Goal: Information Seeking & Learning: Learn about a topic

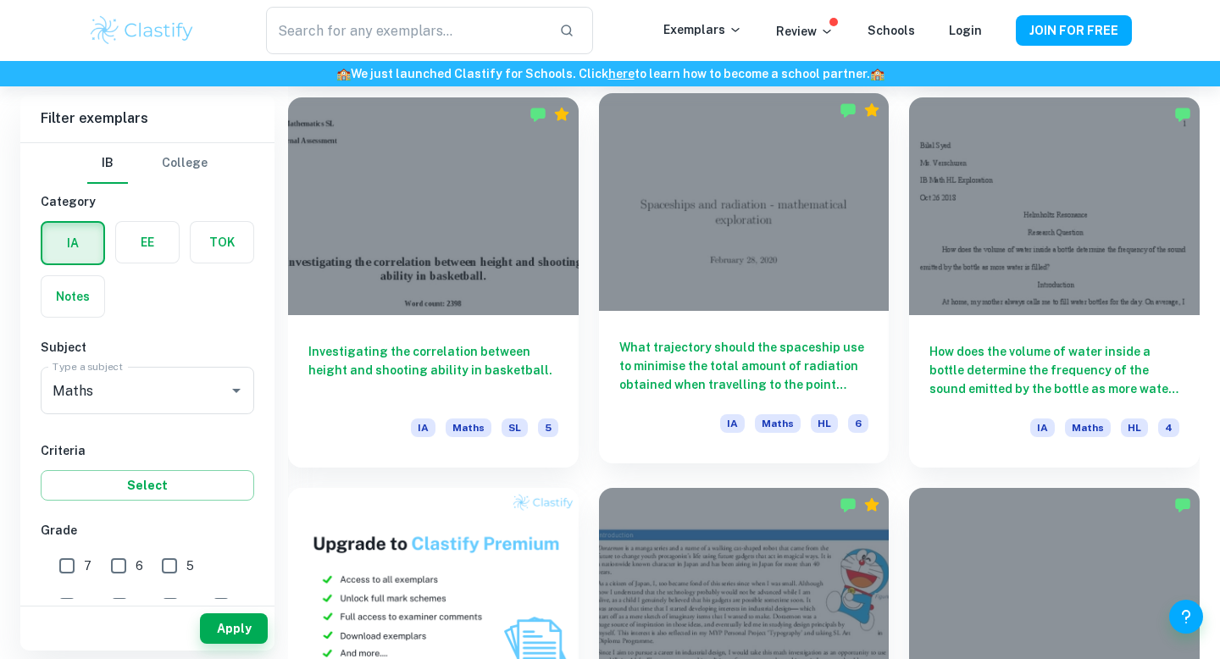
scroll to position [866, 0]
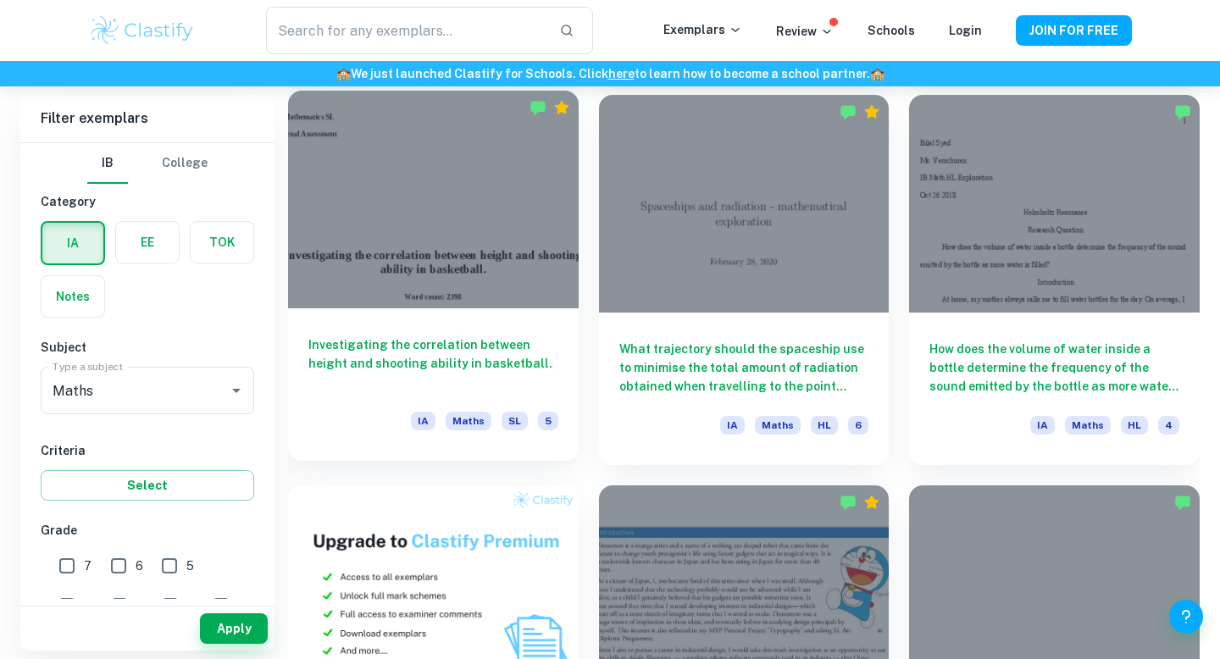
click at [460, 336] on h6 "Investigating the correlation between height and shooting ability in basketball." at bounding box center [433, 363] width 250 height 56
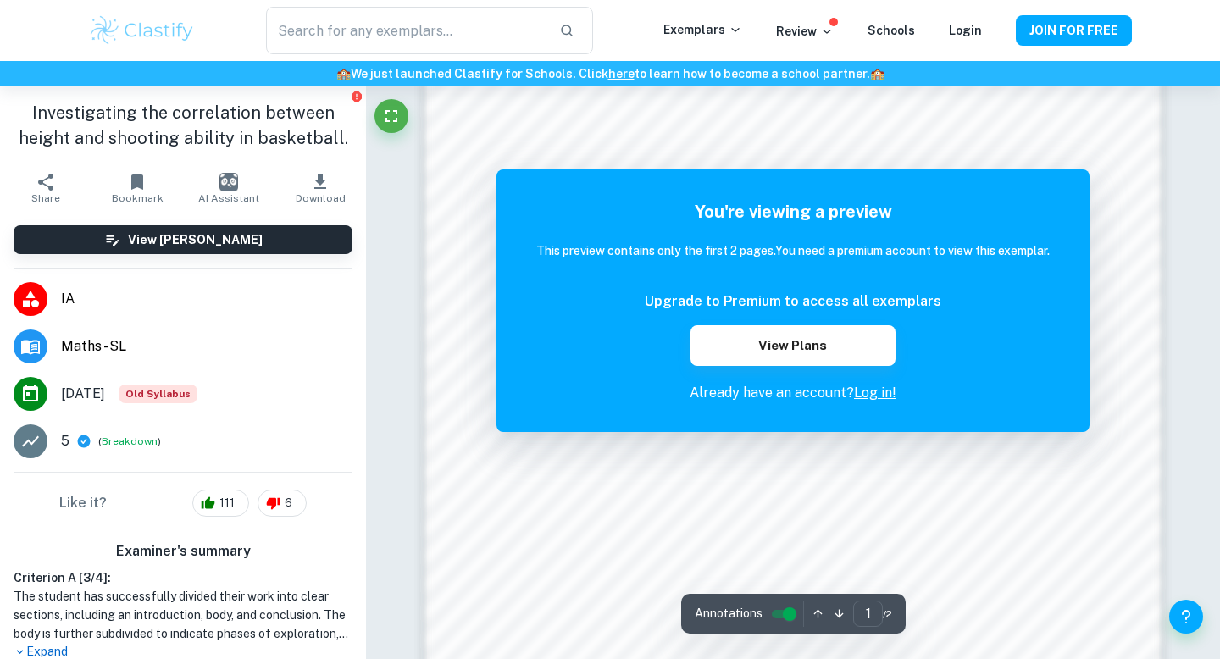
scroll to position [1163, 0]
click at [877, 397] on link "Log in!" at bounding box center [875, 393] width 42 height 16
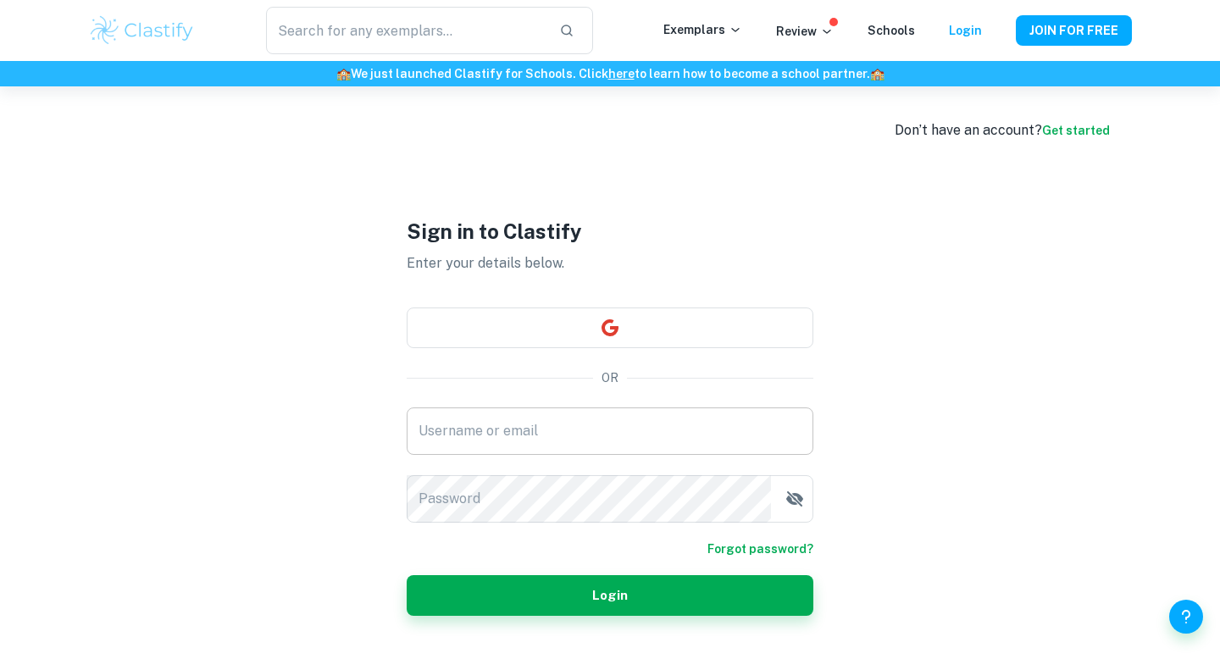
click at [720, 417] on input "Username or email" at bounding box center [610, 430] width 407 height 47
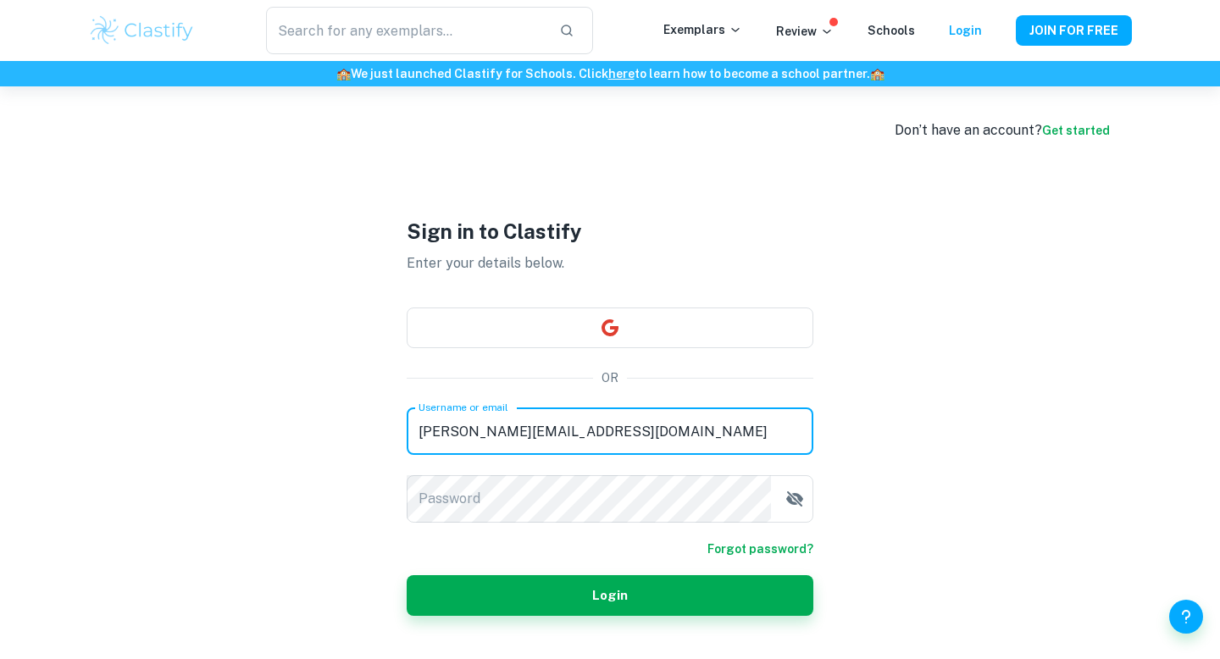
type input "[PERSON_NAME][EMAIL_ADDRESS][DOMAIN_NAME]"
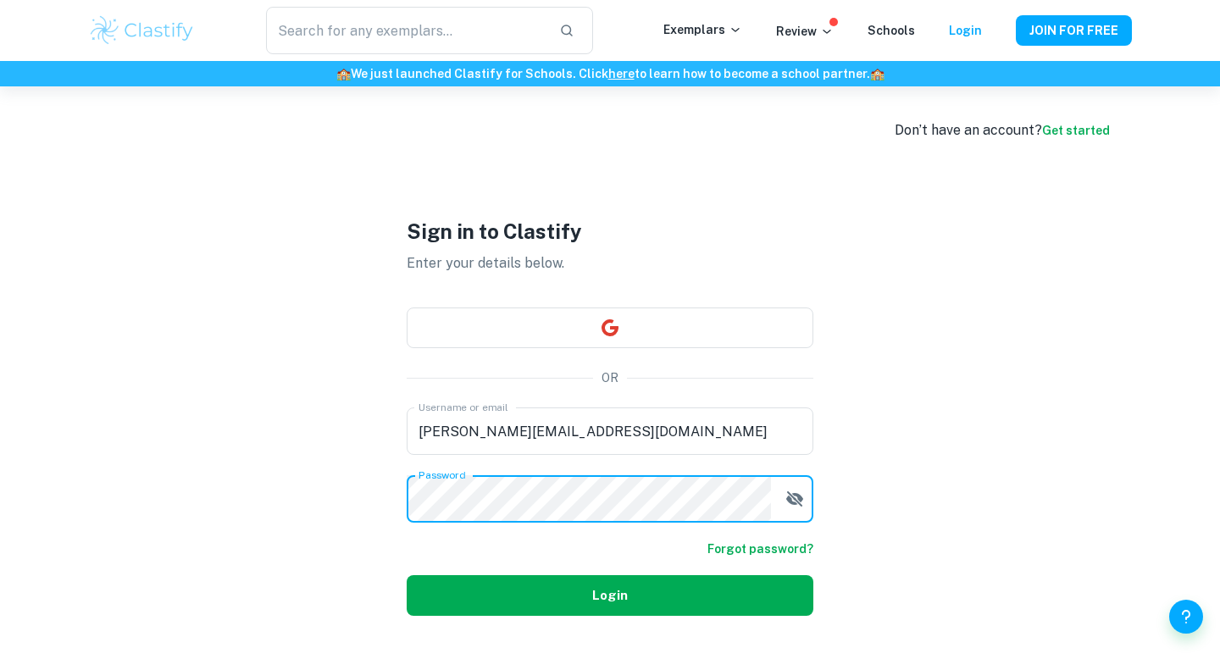
click at [617, 611] on button "Login" at bounding box center [610, 595] width 407 height 41
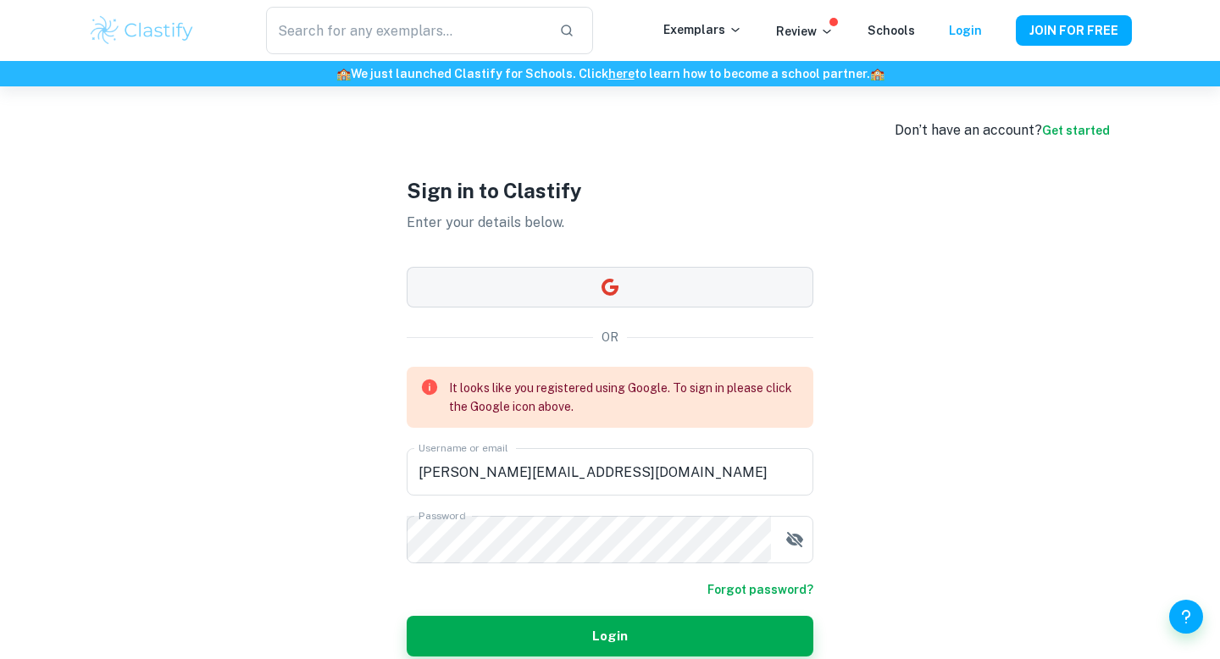
click at [595, 298] on button "button" at bounding box center [610, 287] width 407 height 41
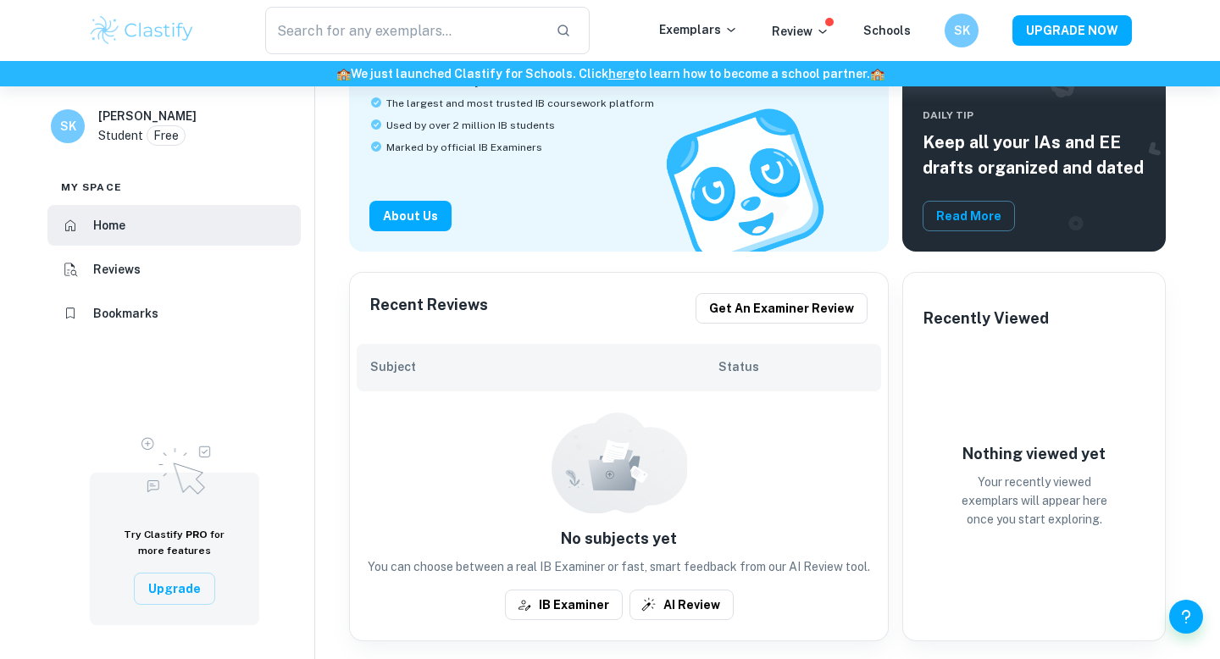
scroll to position [171, 0]
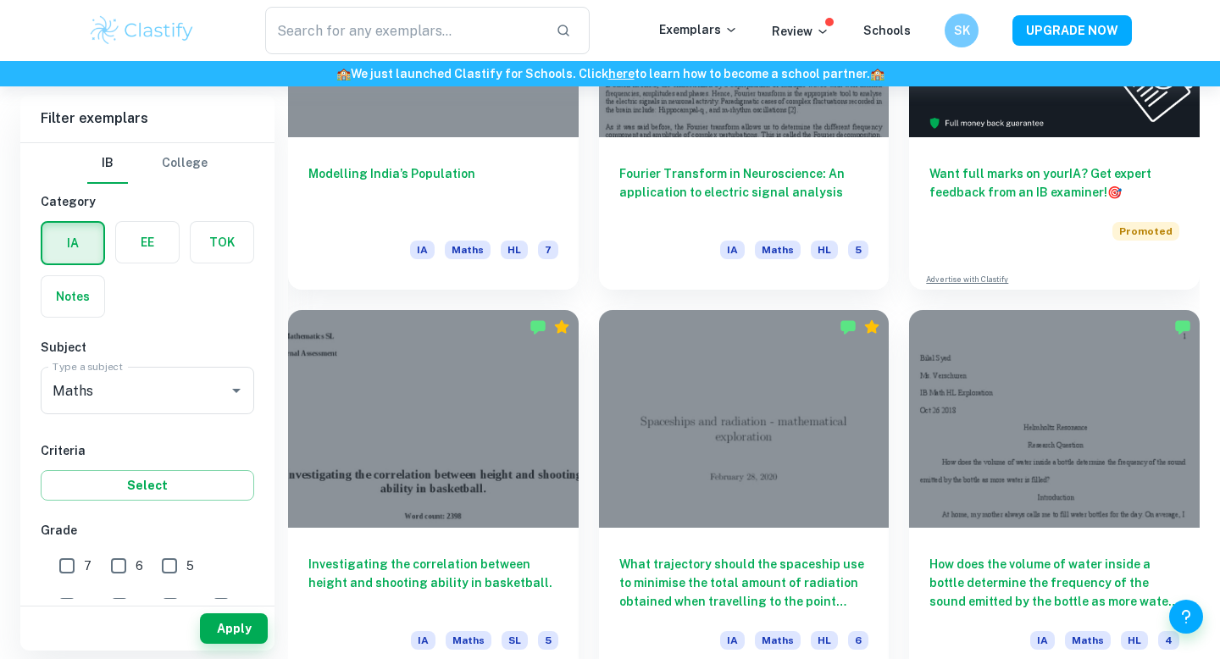
scroll to position [656, 0]
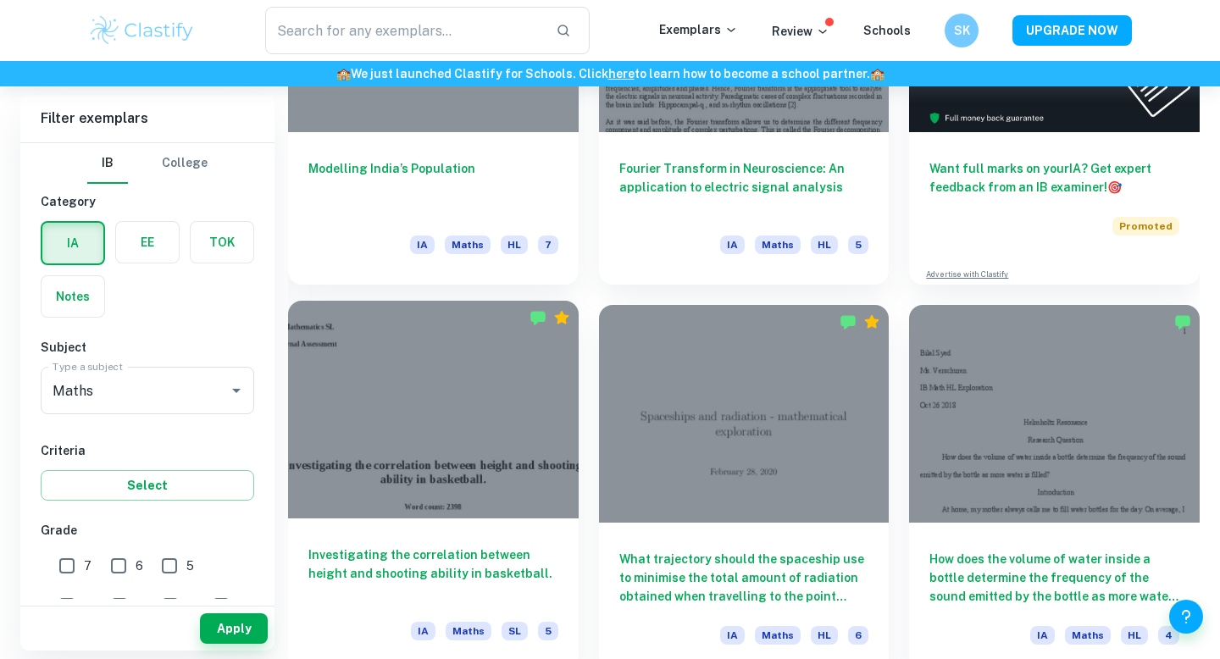
click at [458, 546] on h6 "Investigating the correlation between height and shooting ability in basketball." at bounding box center [433, 573] width 250 height 56
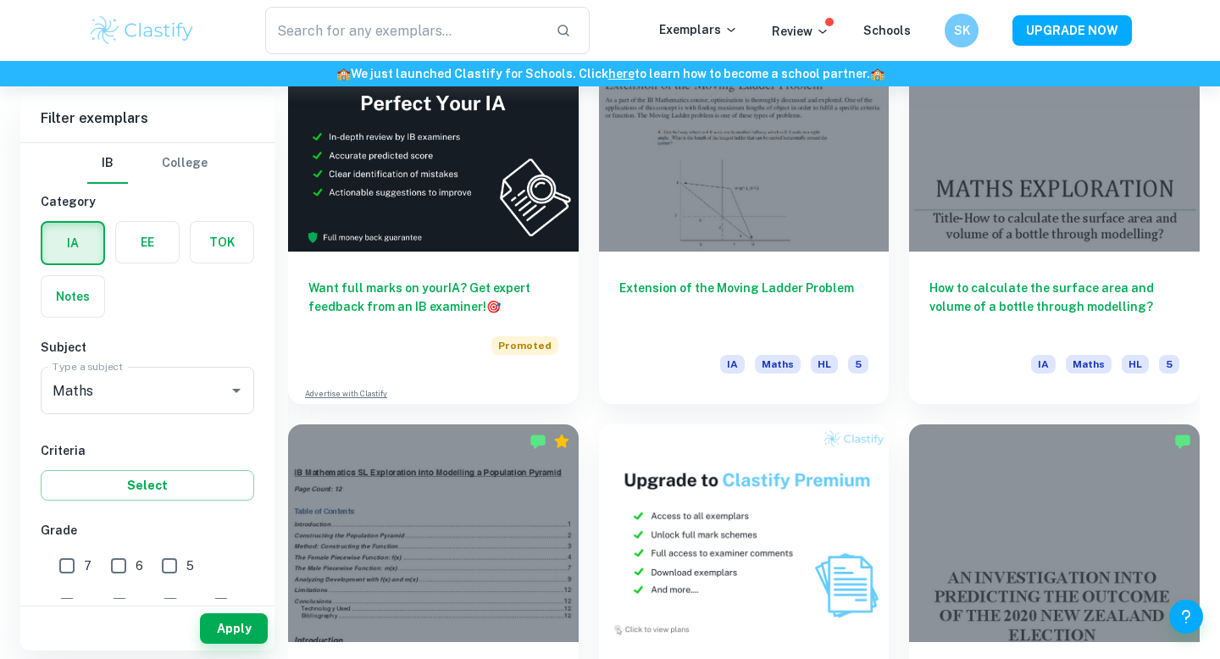
scroll to position [2897, 0]
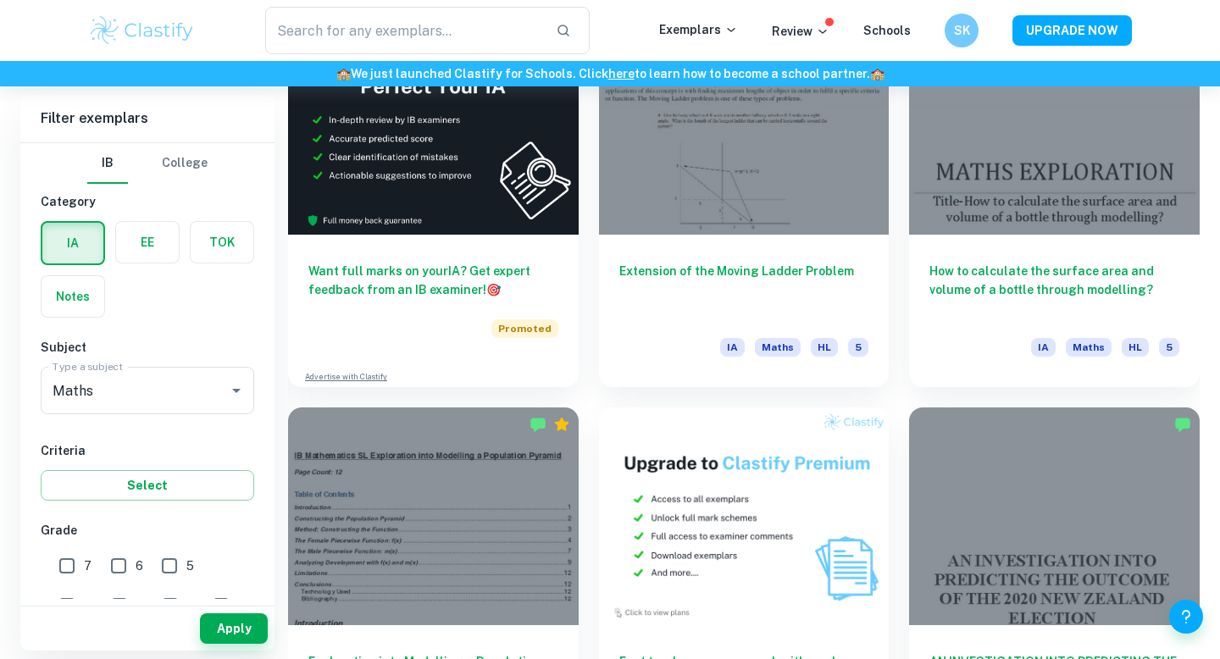
click at [77, 563] on input "7" at bounding box center [67, 566] width 34 height 34
checkbox input "true"
click at [234, 628] on button "Apply" at bounding box center [234, 628] width 68 height 30
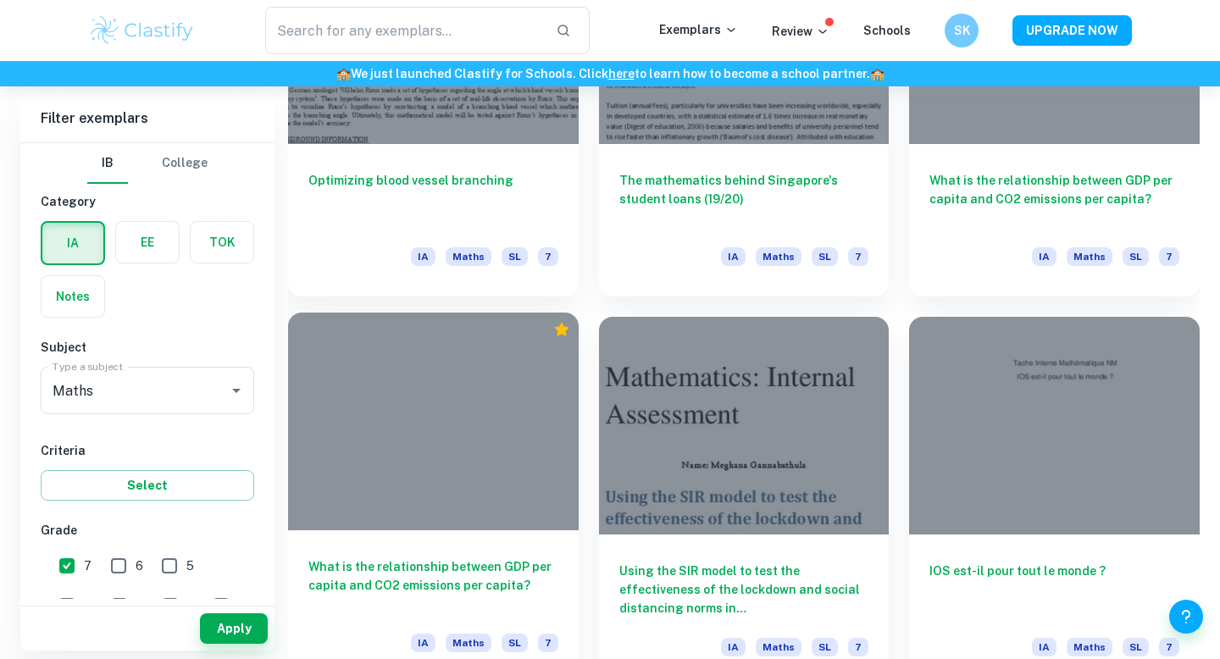
scroll to position [1813, 0]
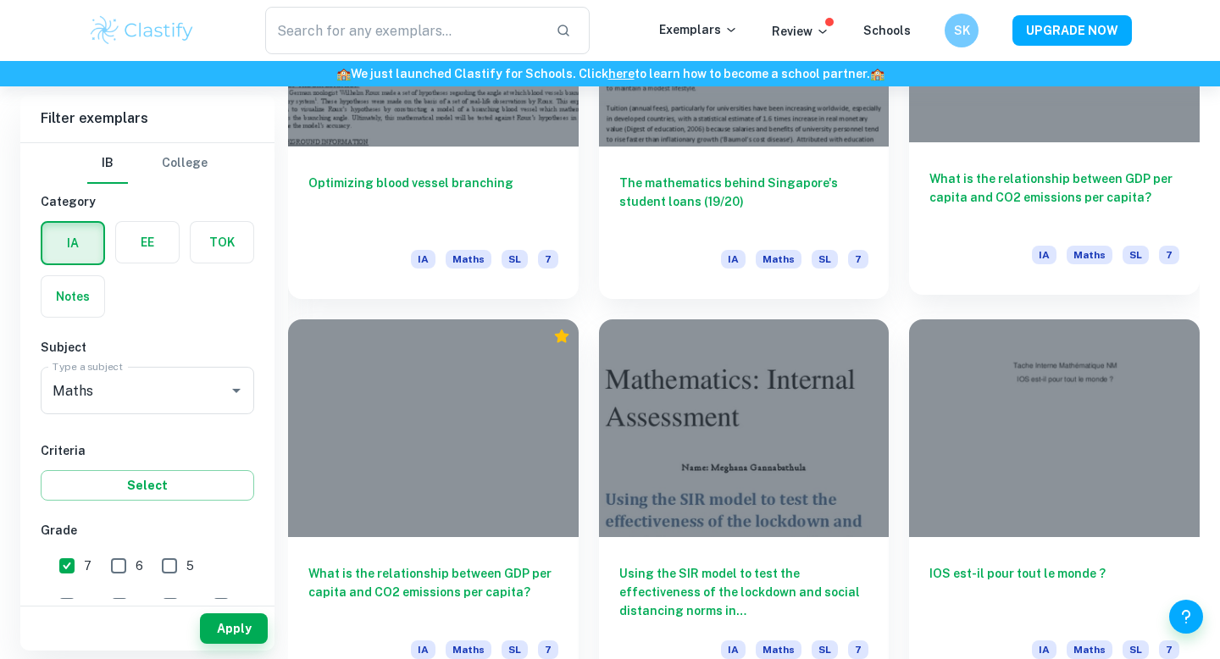
click at [1050, 167] on div "What is the relationship between GDP per capita and CO2 emissions per capita? I…" at bounding box center [1054, 218] width 291 height 152
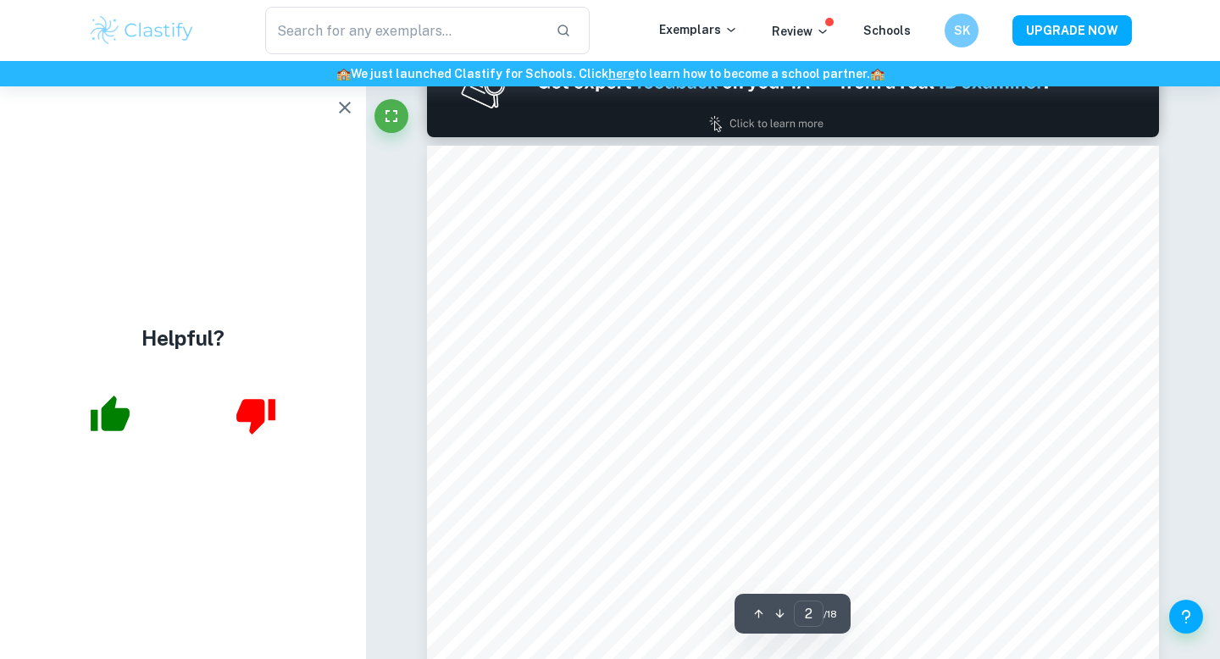
scroll to position [1123, 0]
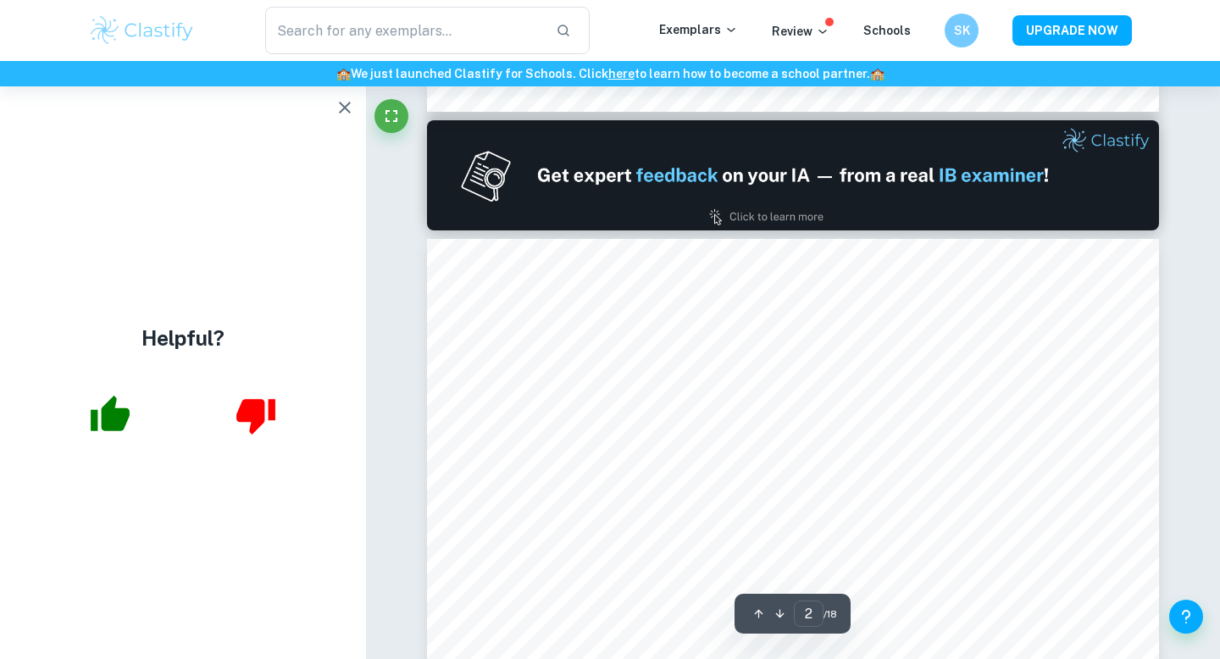
type input "1"
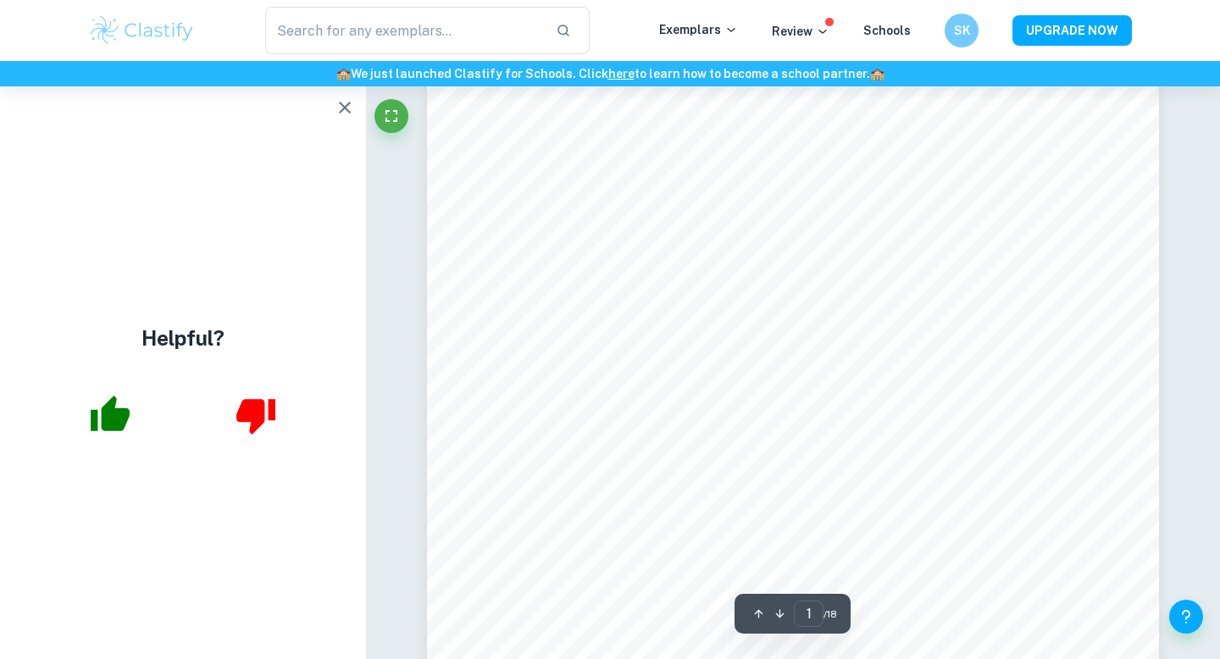
scroll to position [141, 0]
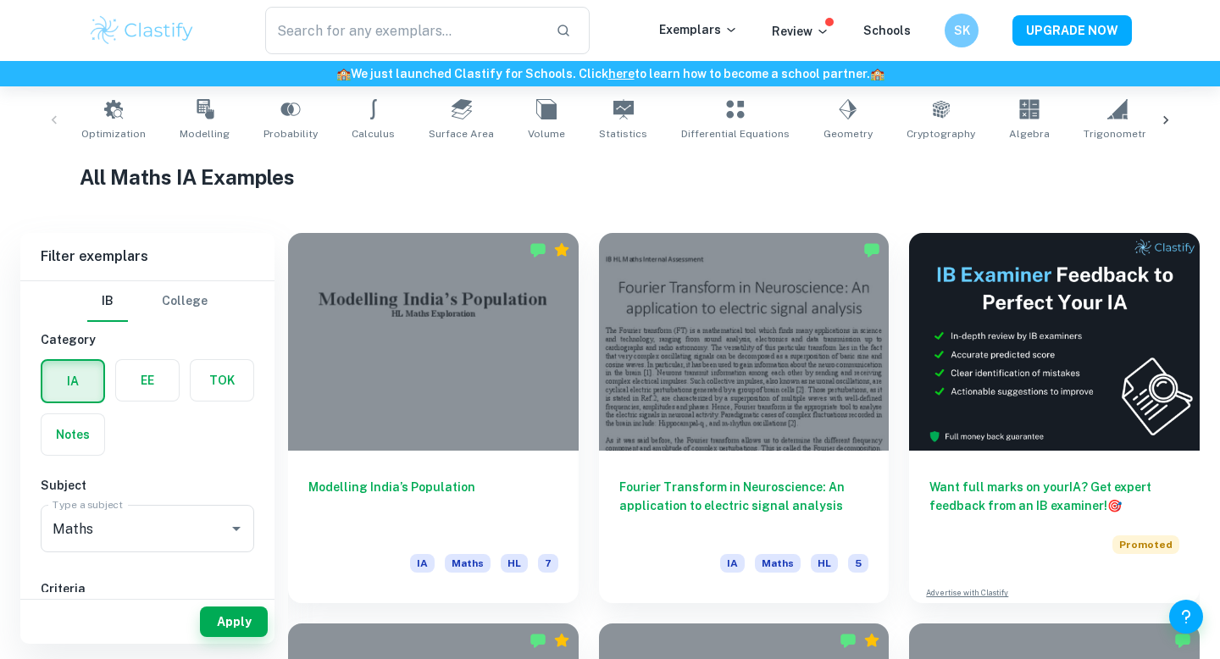
scroll to position [368, 0]
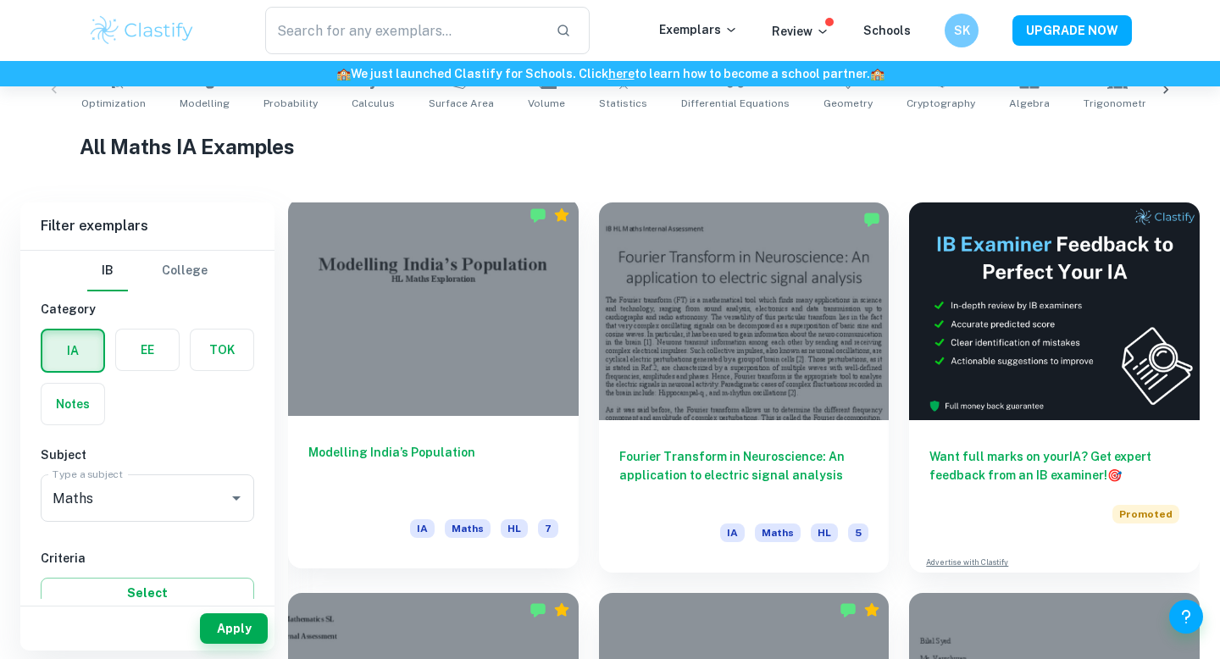
click at [469, 442] on div "Modelling India’s Population IA Maths HL 7" at bounding box center [433, 492] width 291 height 152
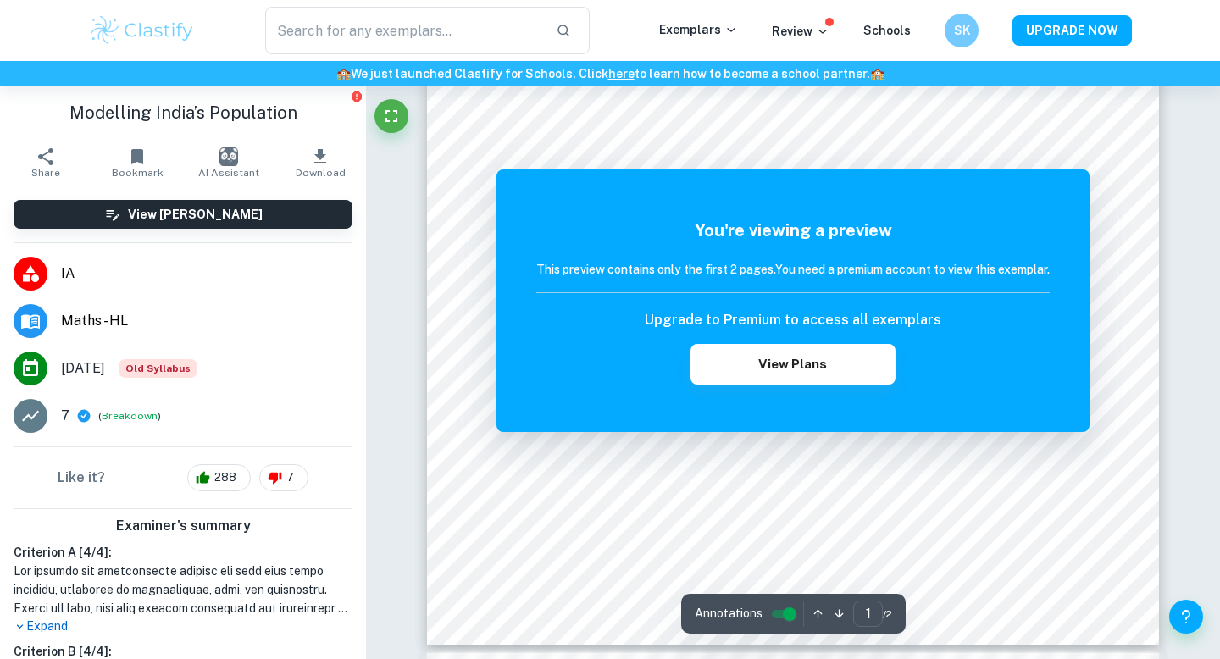
scroll to position [201, 0]
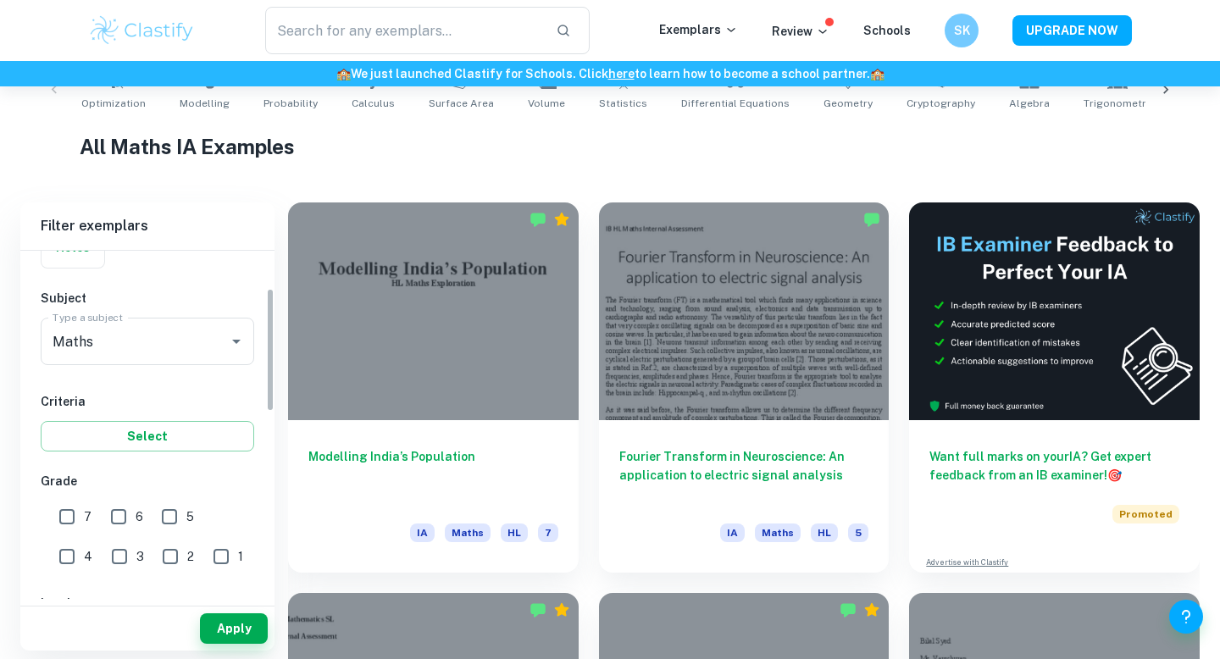
scroll to position [158, 0]
click at [70, 522] on input "7" at bounding box center [67, 516] width 34 height 34
checkbox input "true"
click at [233, 621] on button "Apply" at bounding box center [234, 628] width 68 height 30
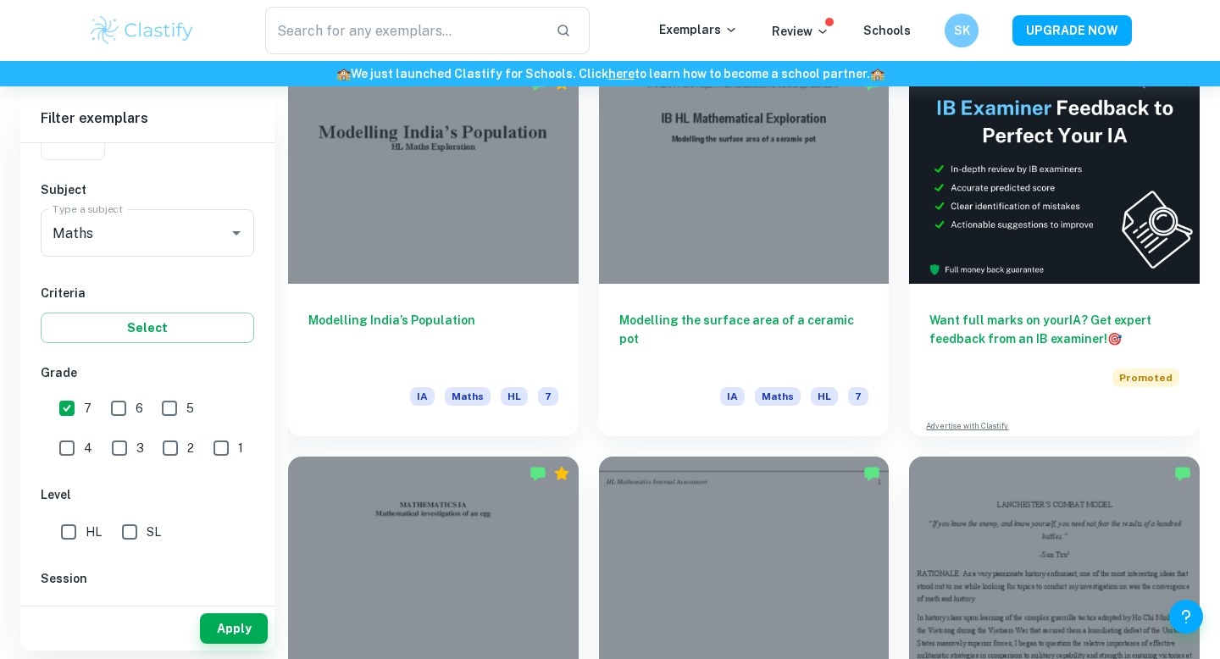
scroll to position [506, 0]
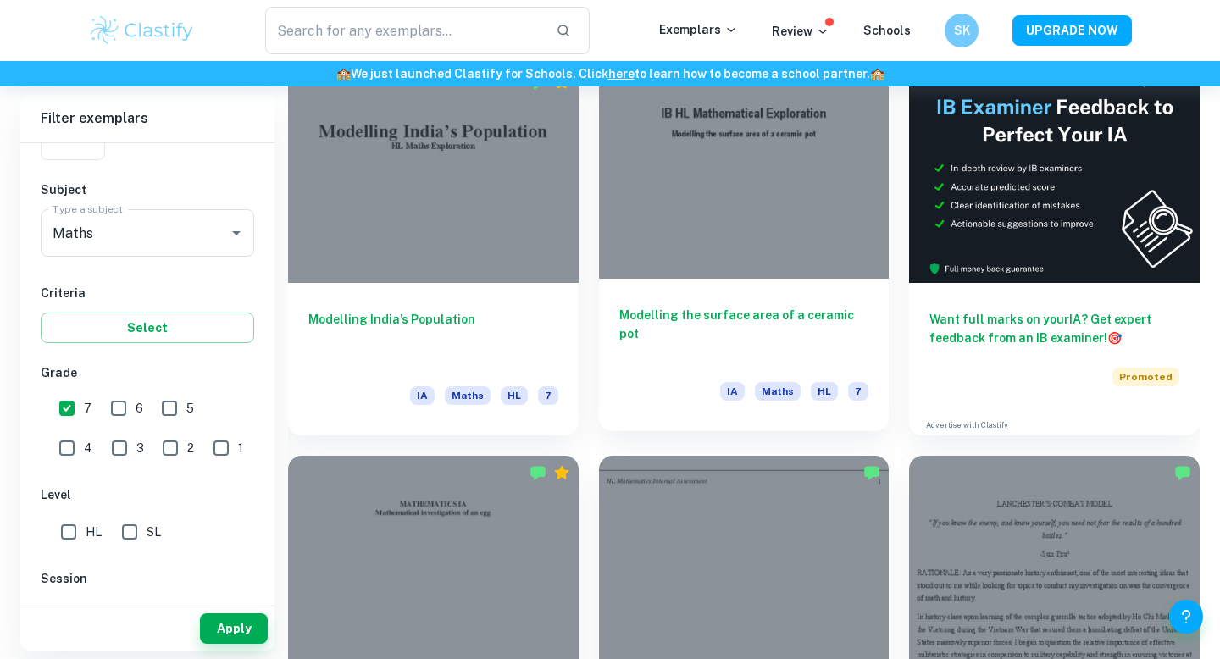
click at [734, 311] on h6 "Modelling the surface area of a ceramic pot" at bounding box center [744, 334] width 250 height 56
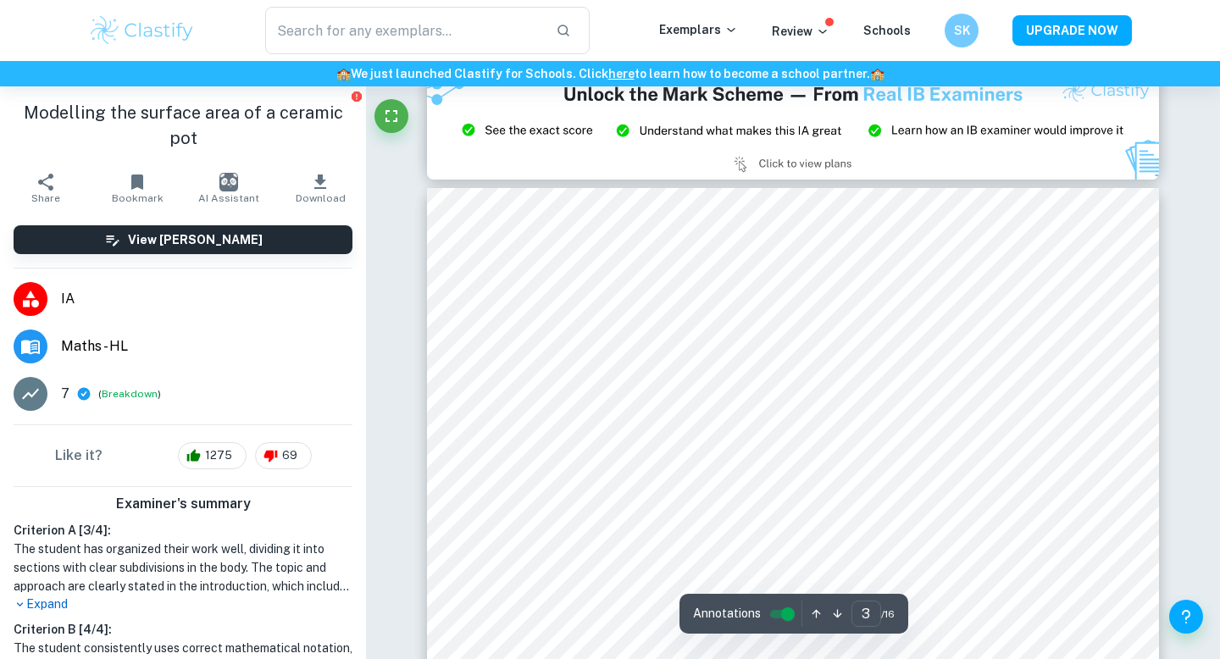
scroll to position [2279, 0]
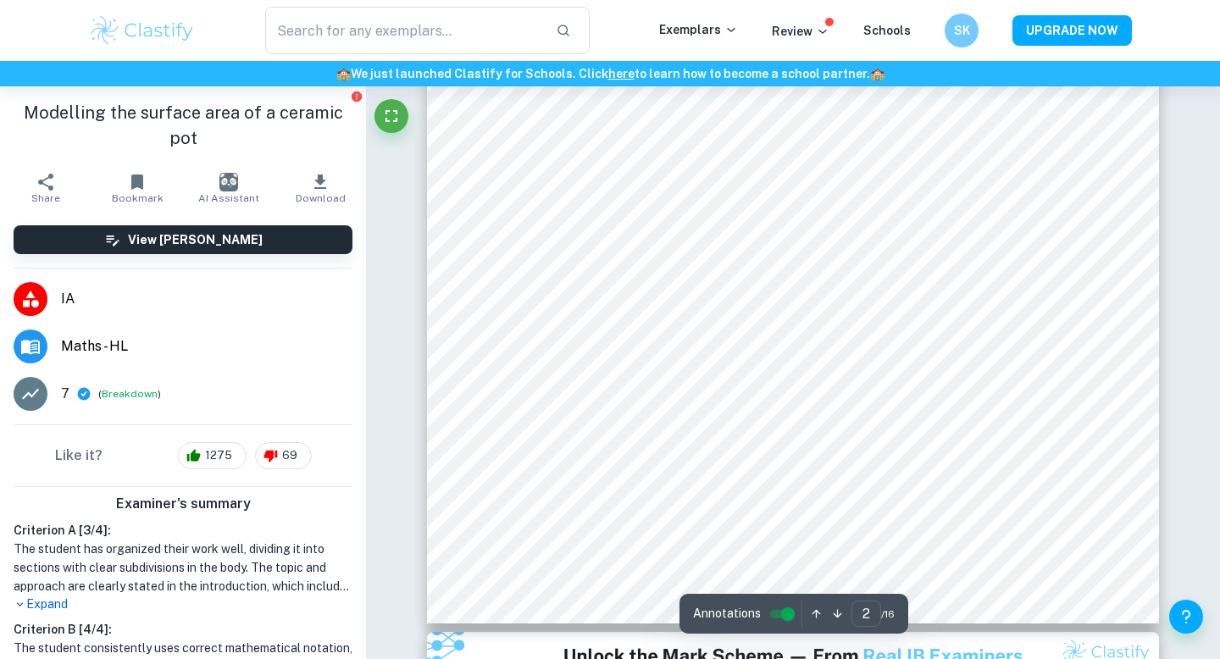
type input "1"
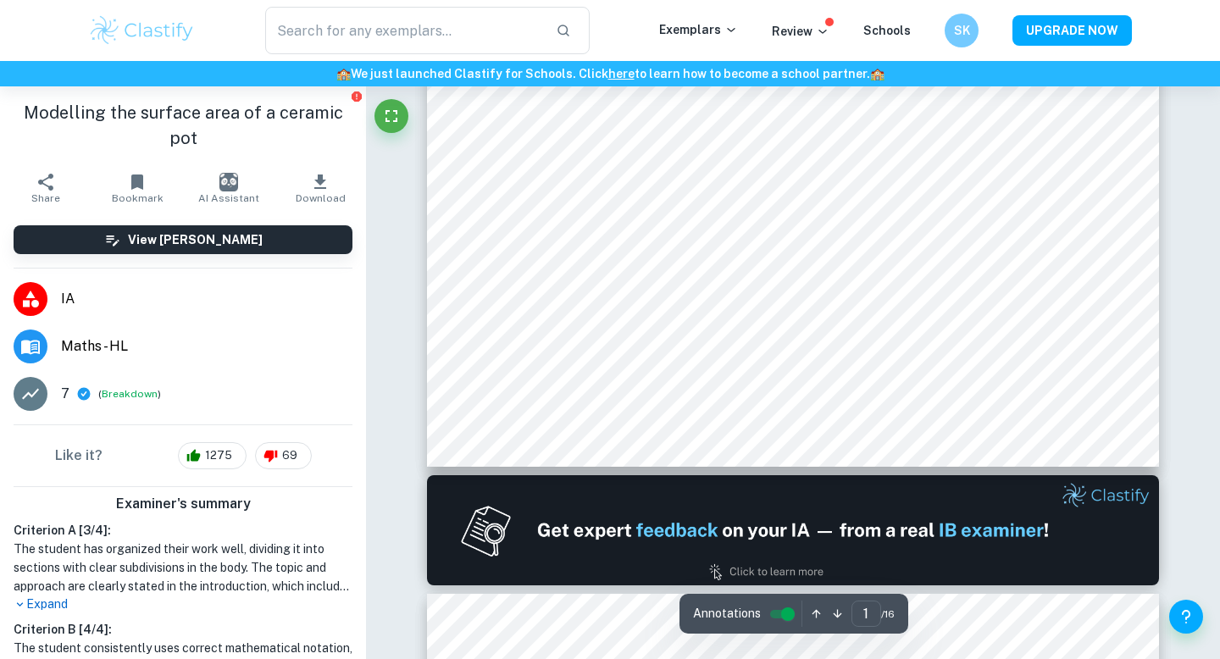
scroll to position [0, 0]
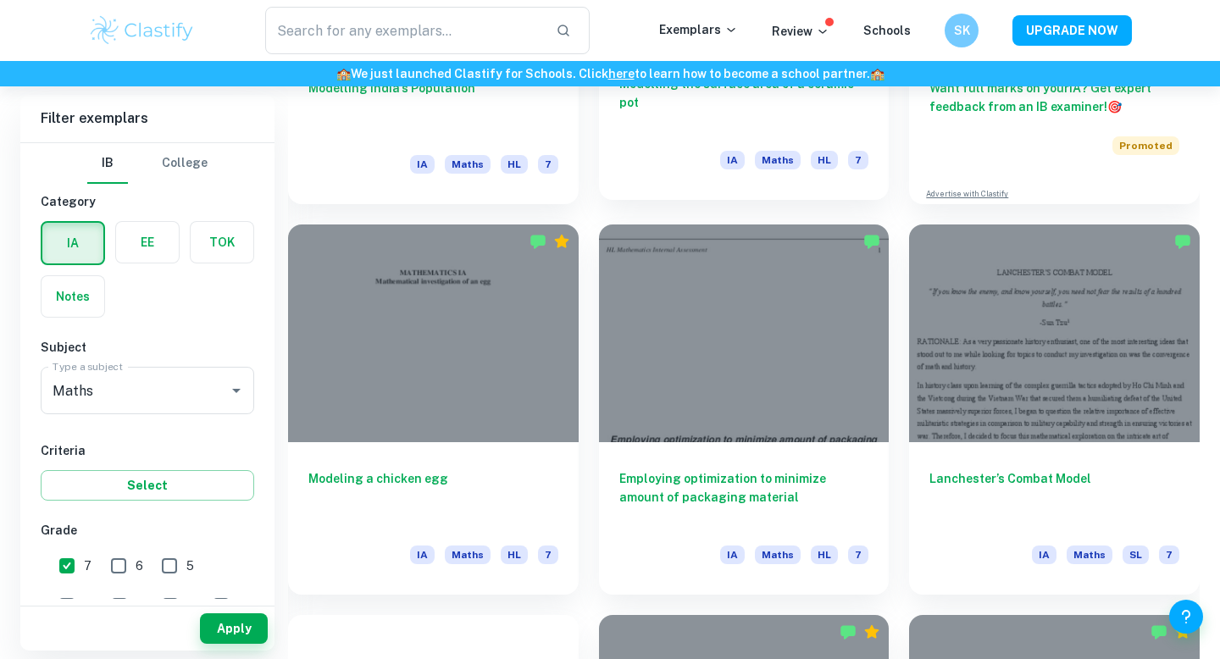
scroll to position [738, 0]
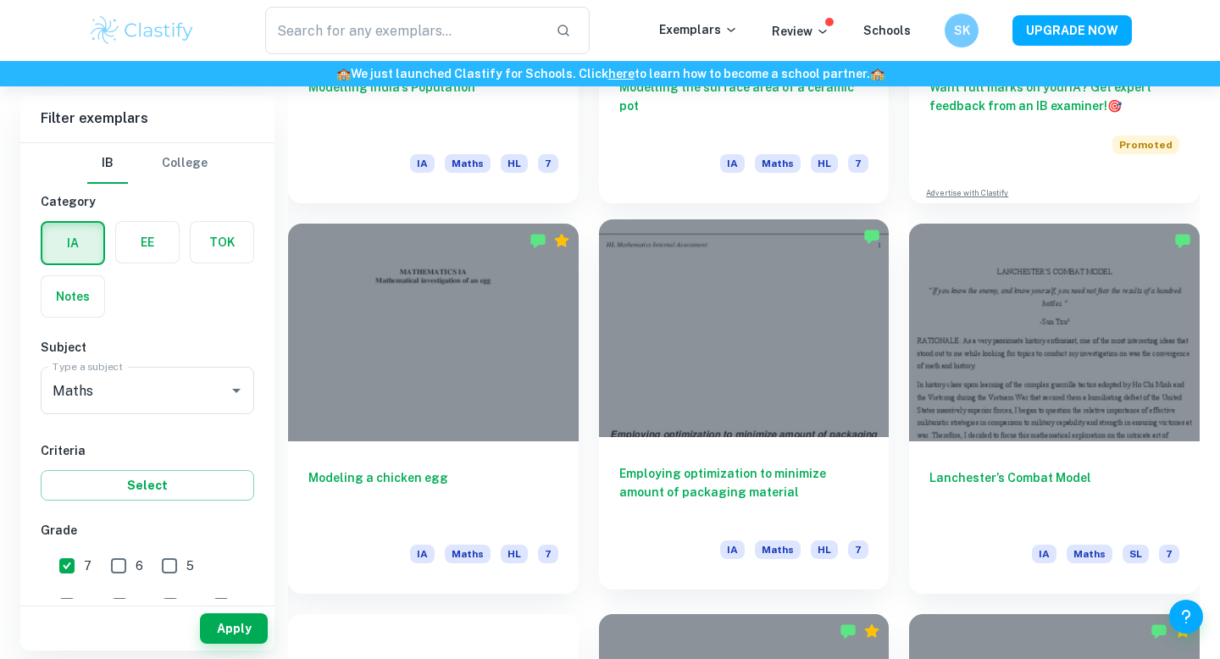
click at [667, 424] on div at bounding box center [744, 328] width 291 height 218
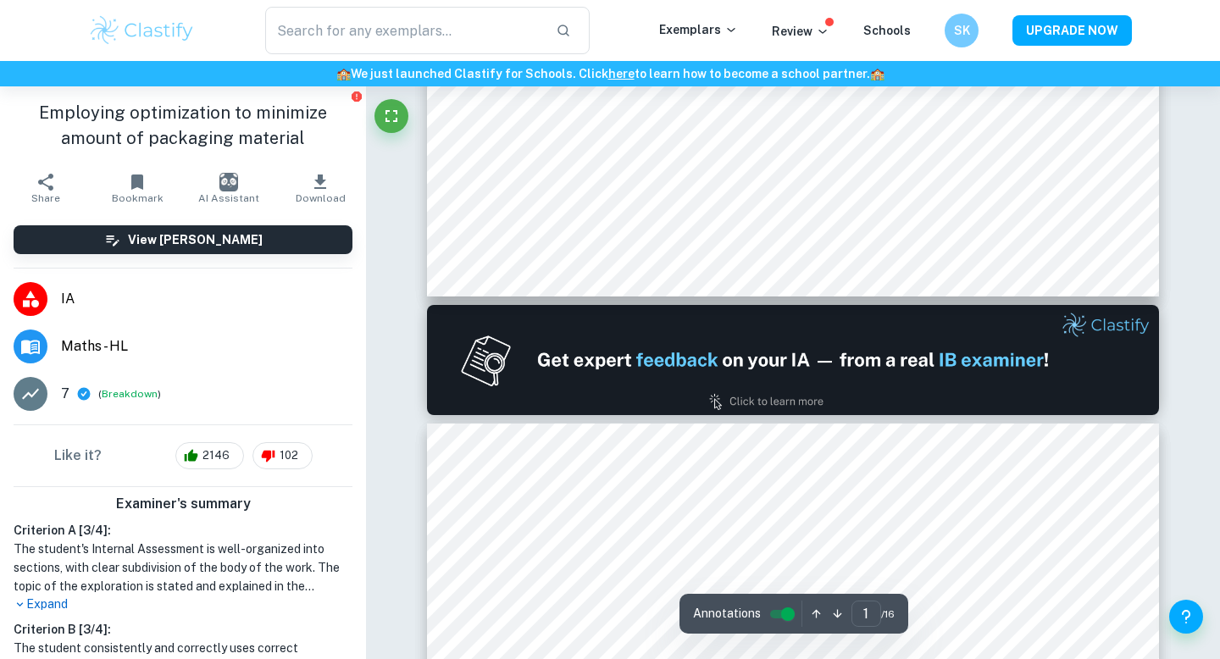
type input "2"
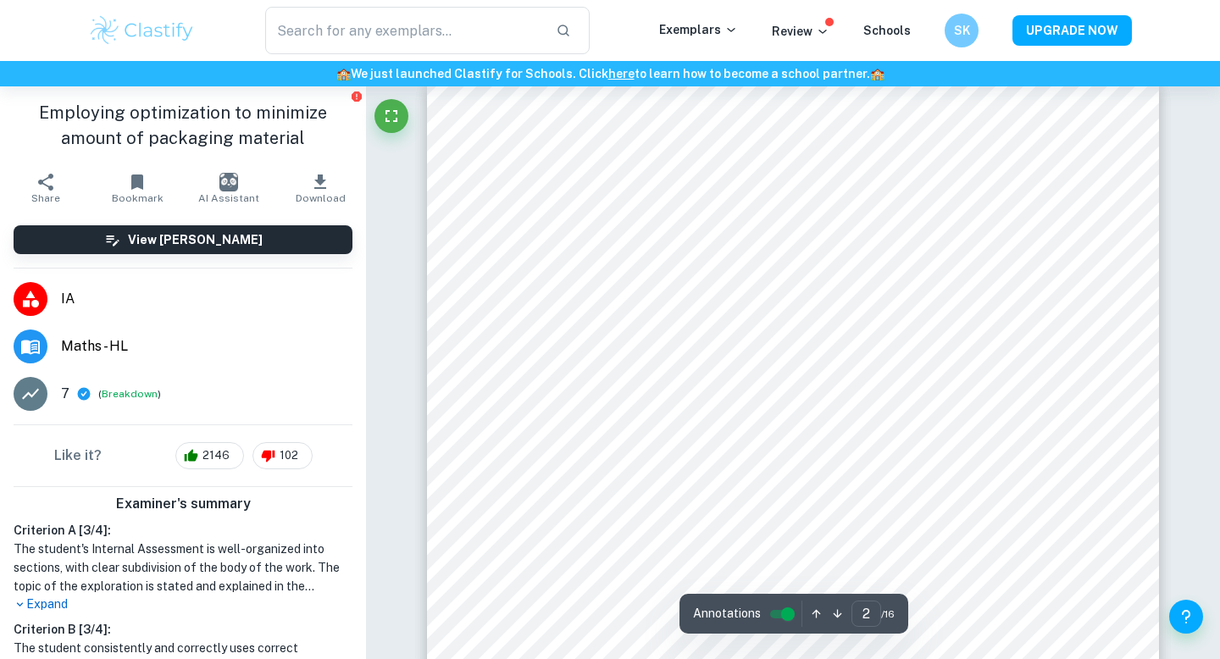
scroll to position [1187, 0]
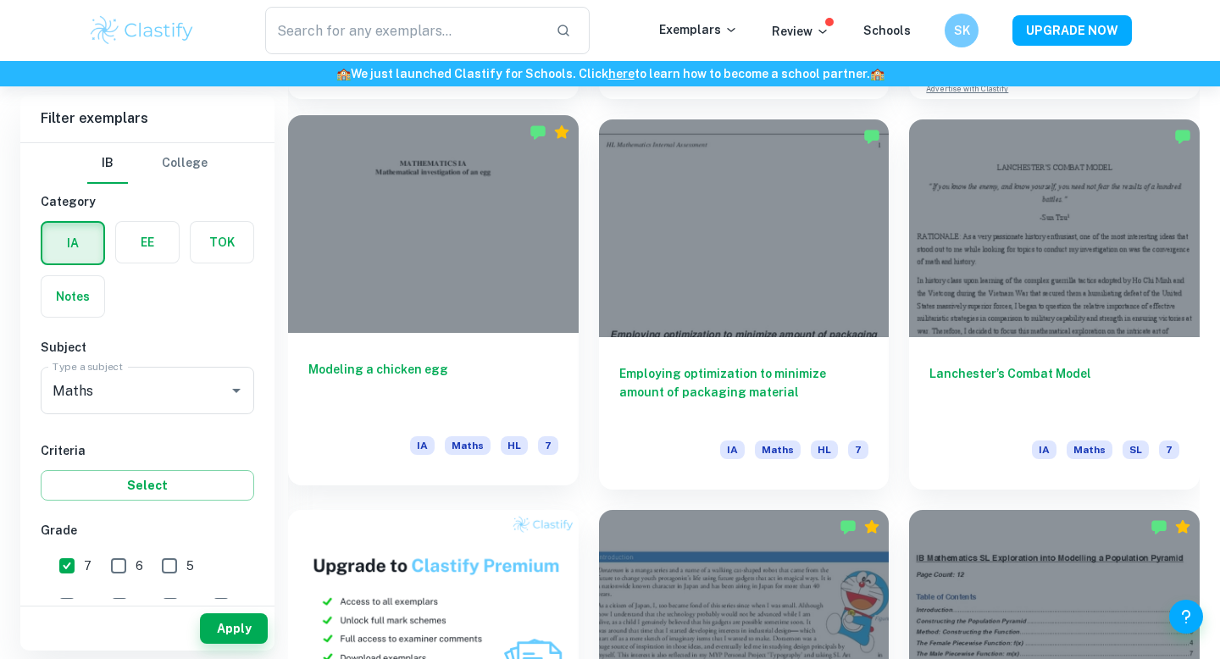
scroll to position [844, 0]
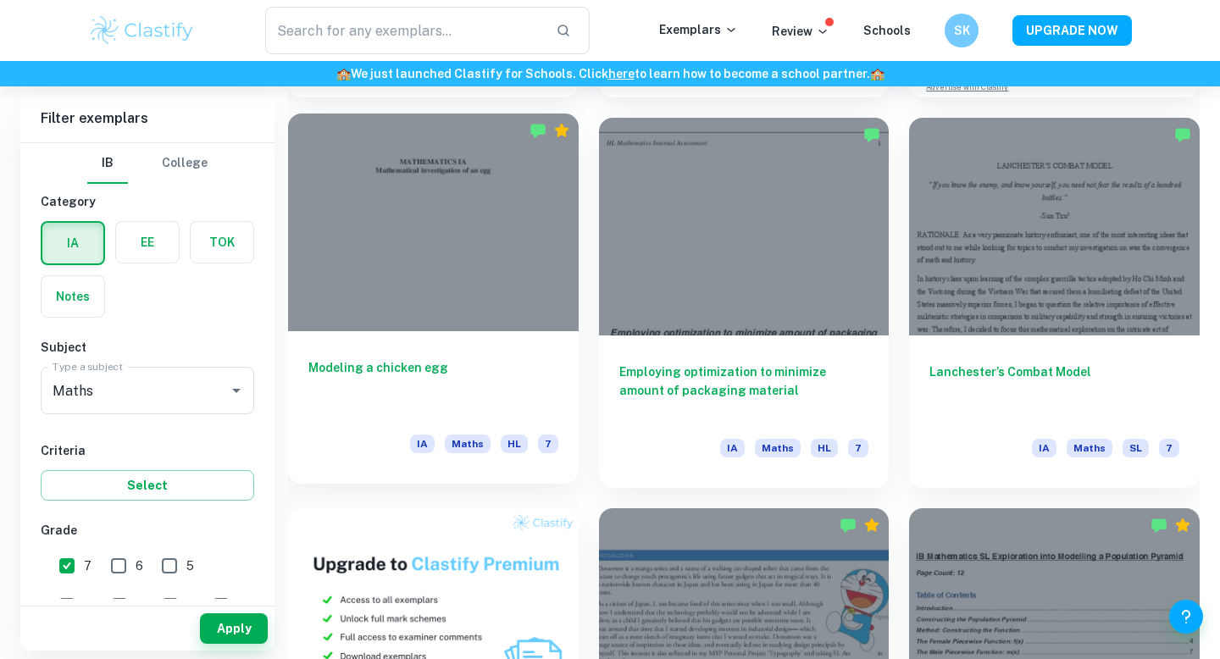
click at [455, 367] on h6 "Modeling a chicken egg" at bounding box center [433, 386] width 250 height 56
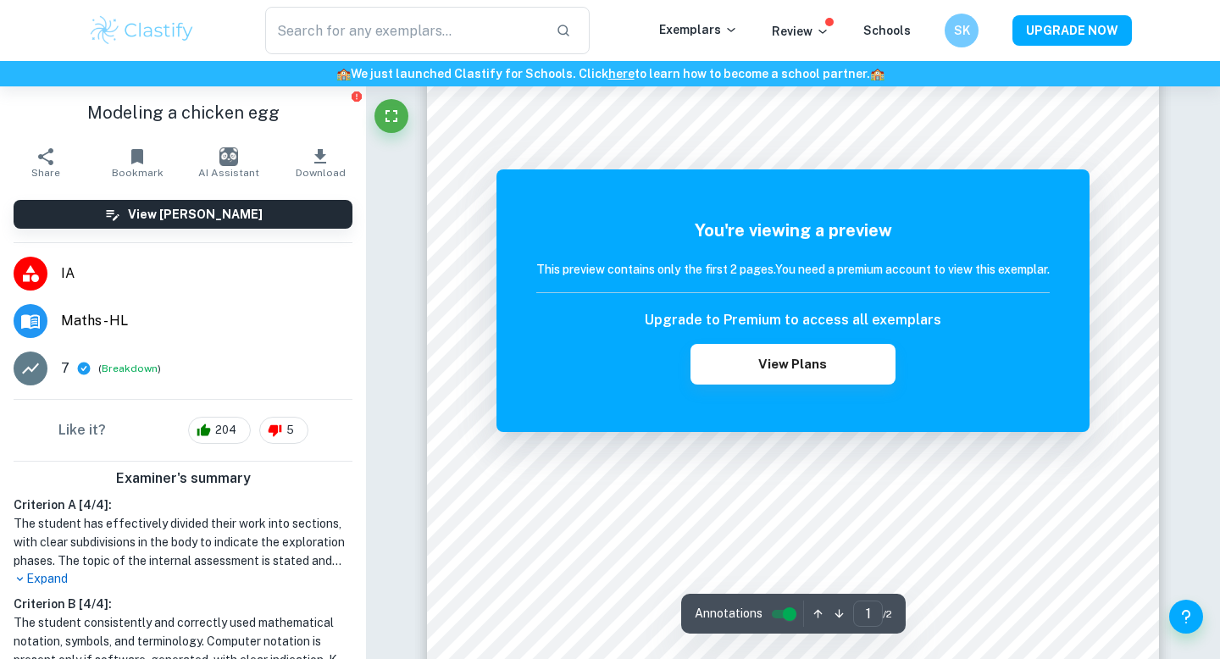
scroll to position [162, 0]
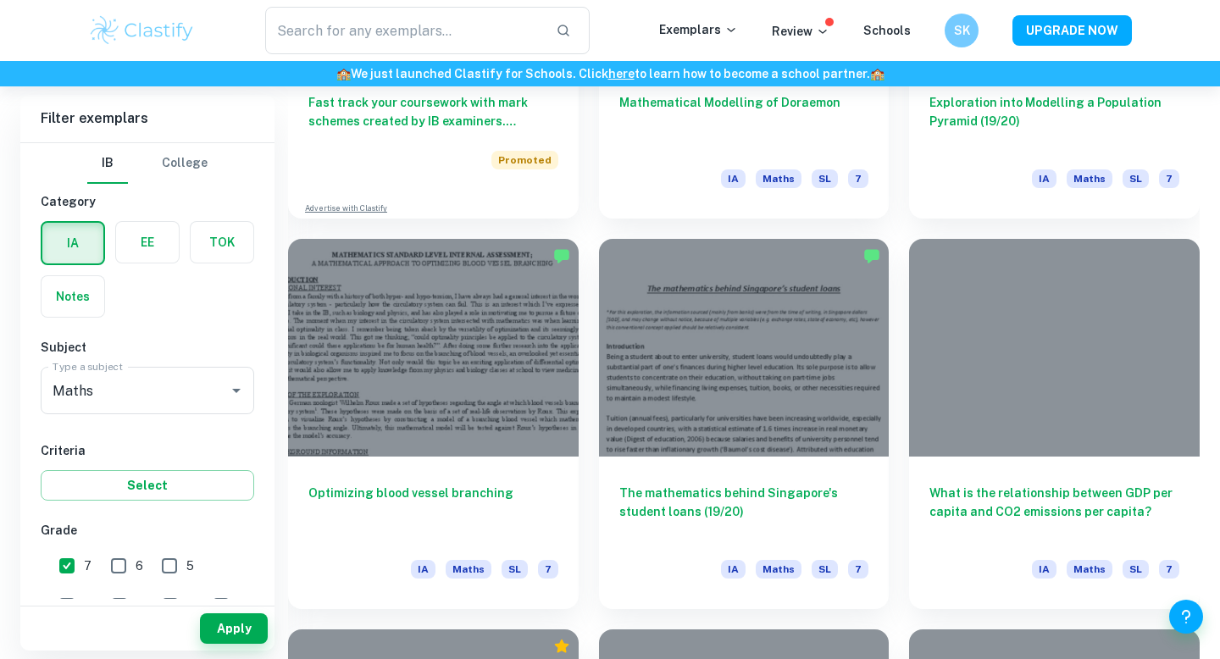
scroll to position [1507, 0]
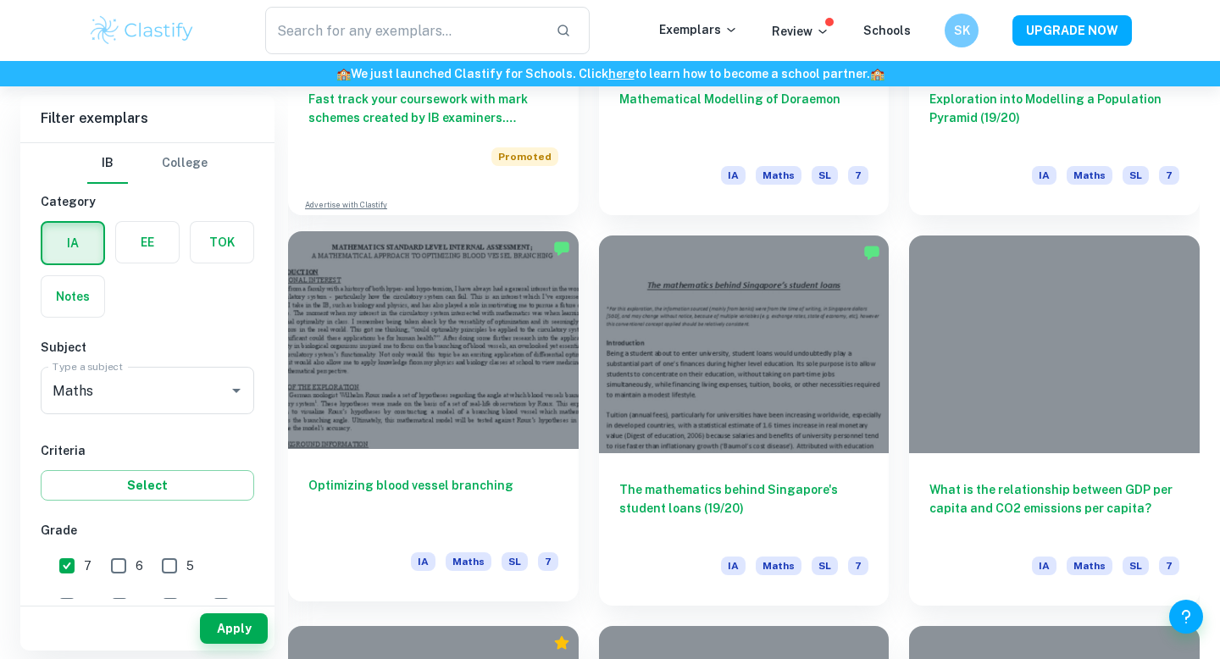
click at [483, 379] on div at bounding box center [433, 340] width 291 height 218
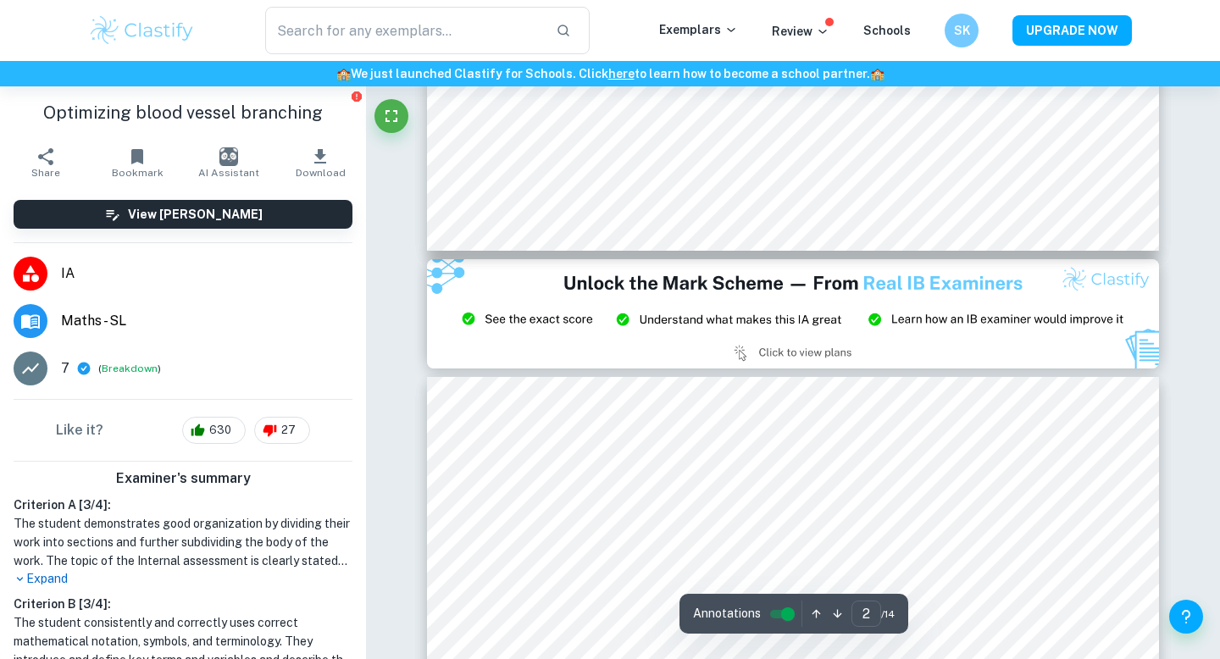
scroll to position [2051, 0]
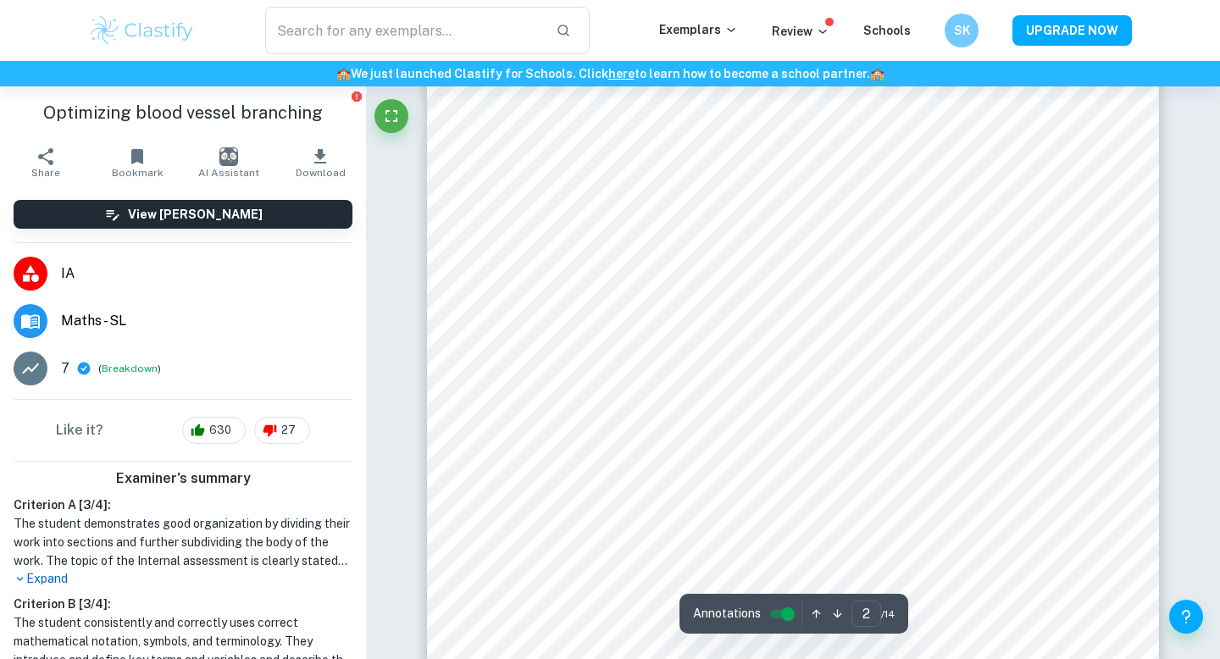
type input "1"
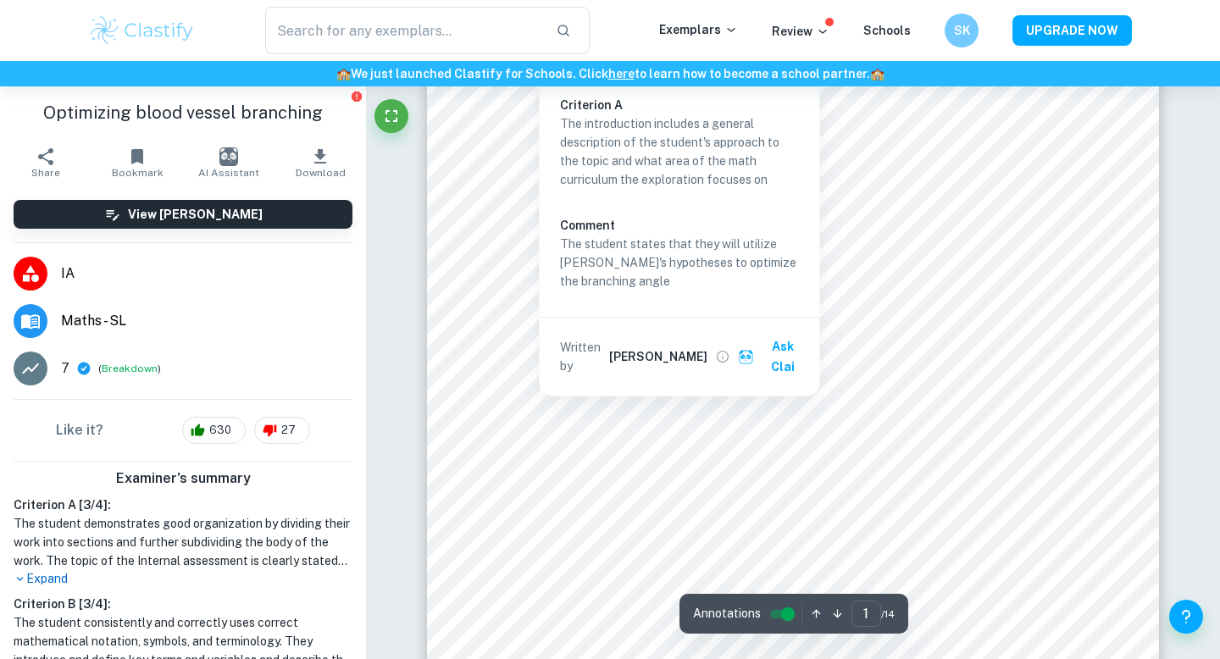
scroll to position [0, 0]
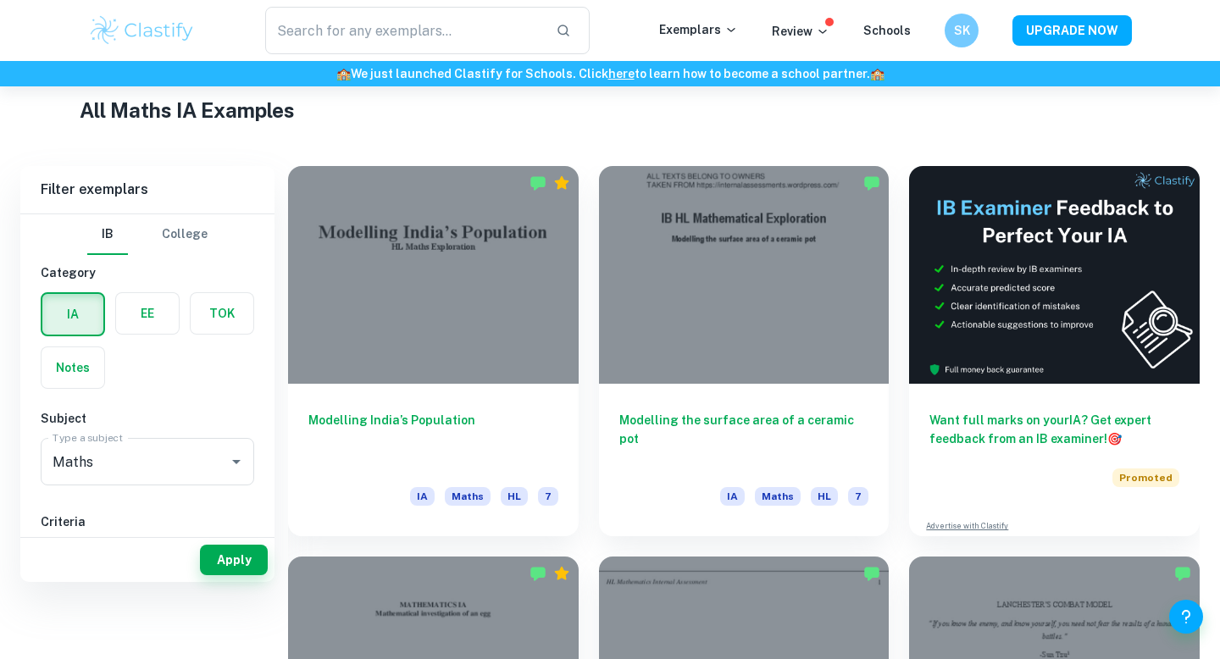
scroll to position [336, 0]
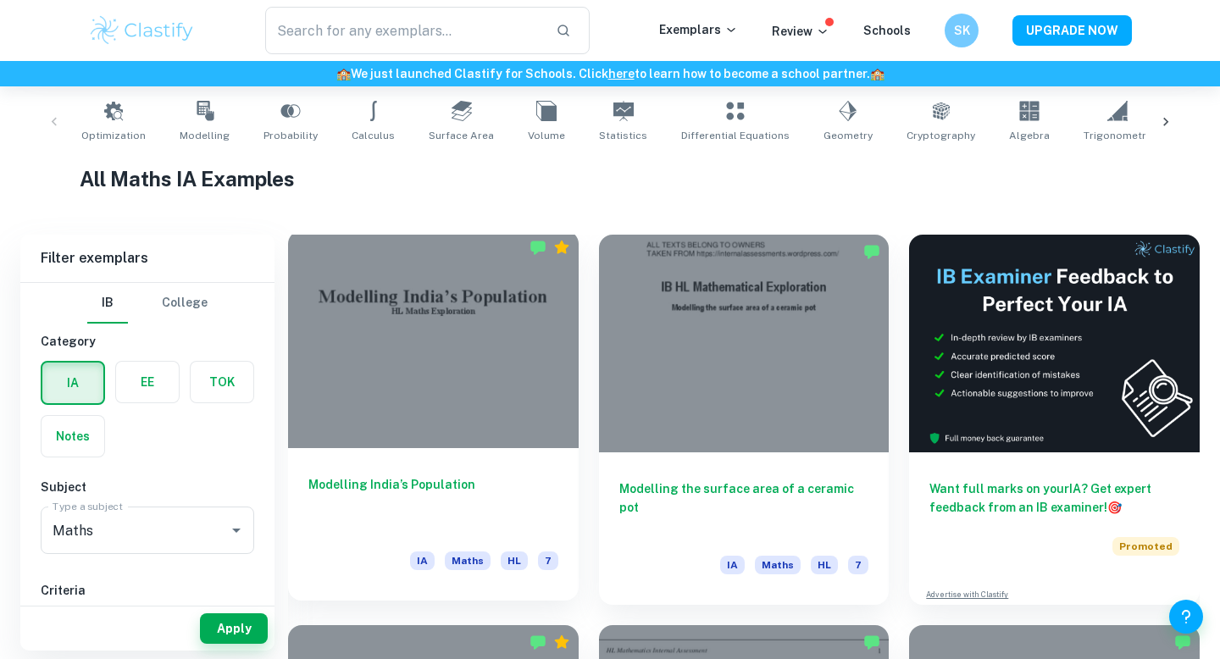
click at [492, 434] on div at bounding box center [433, 339] width 291 height 218
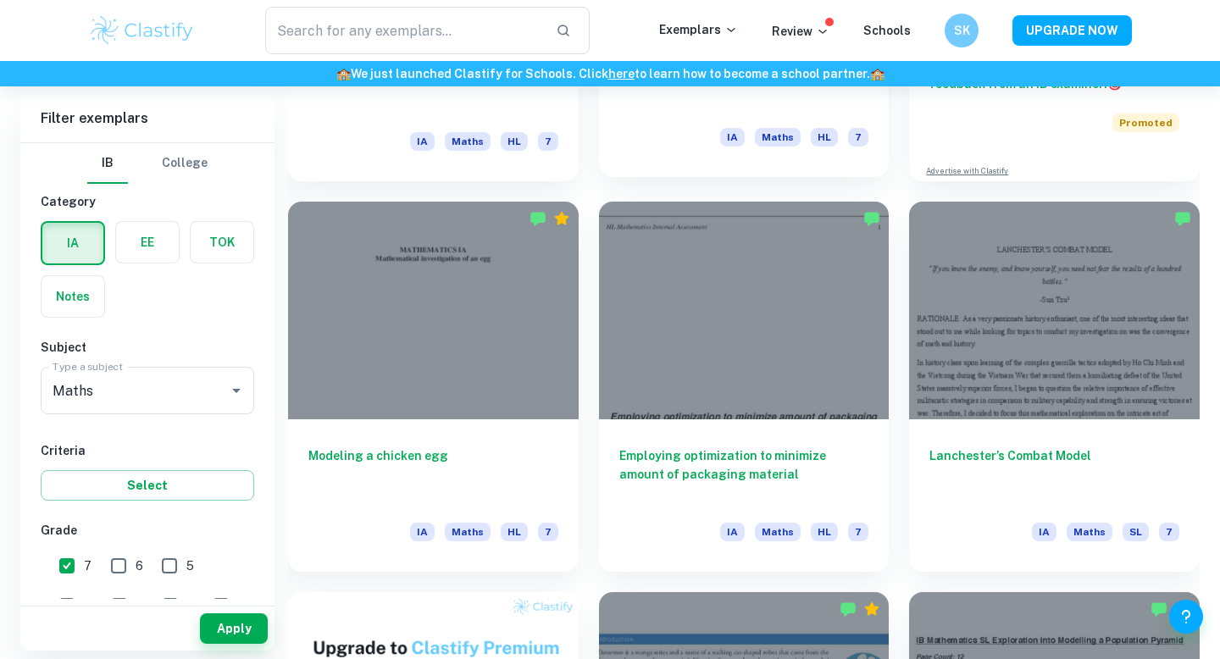
scroll to position [785, 0]
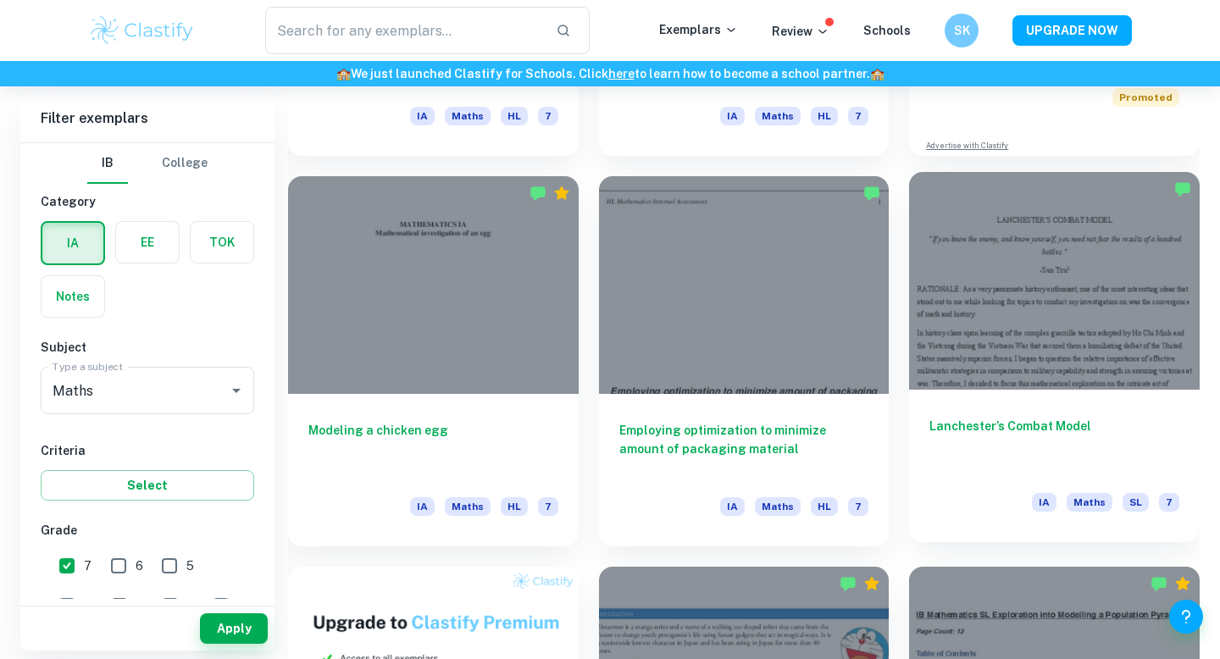
click at [1050, 386] on div at bounding box center [1054, 281] width 291 height 218
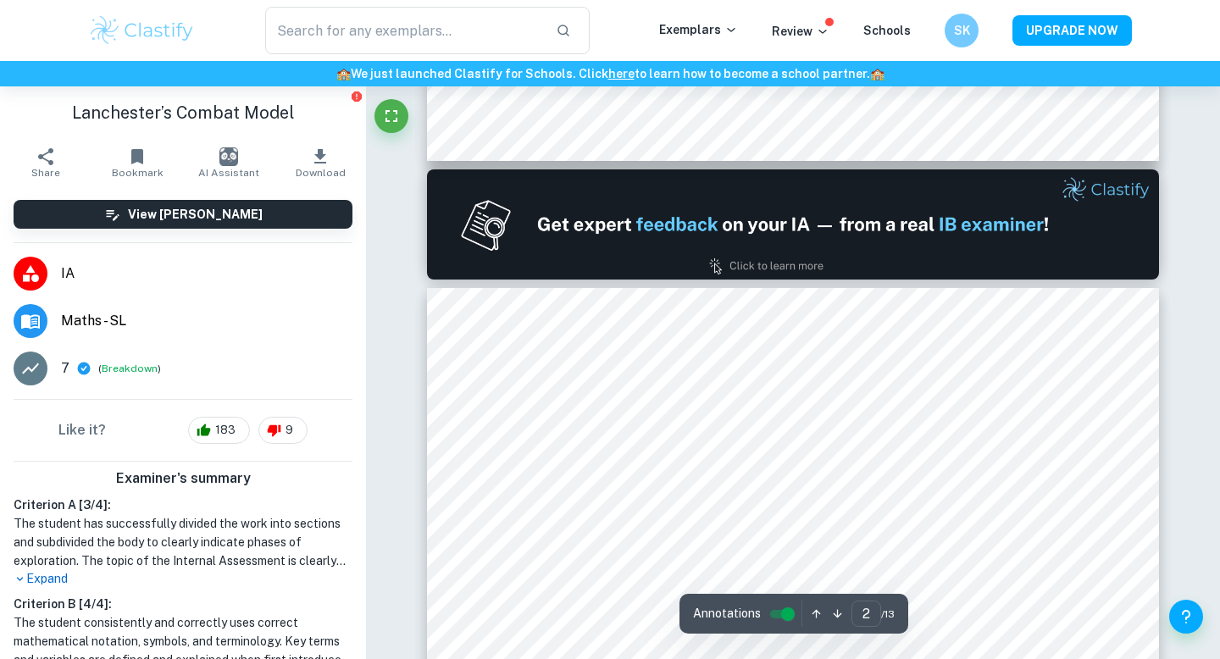
scroll to position [815, 0]
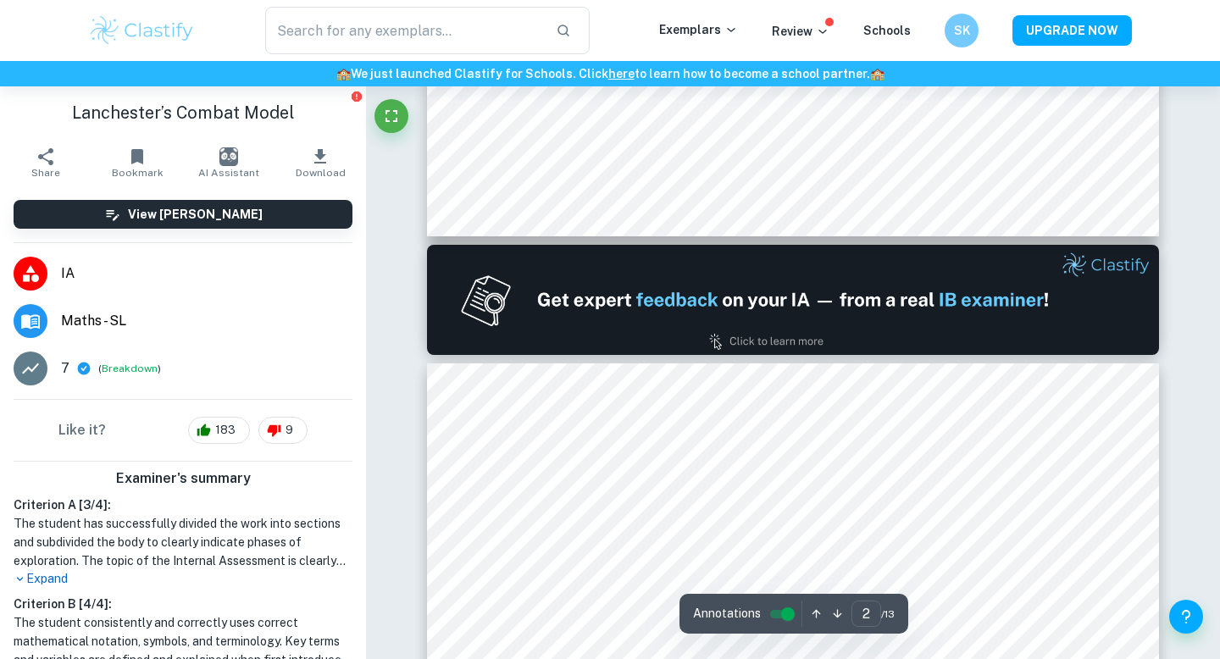
type input "1"
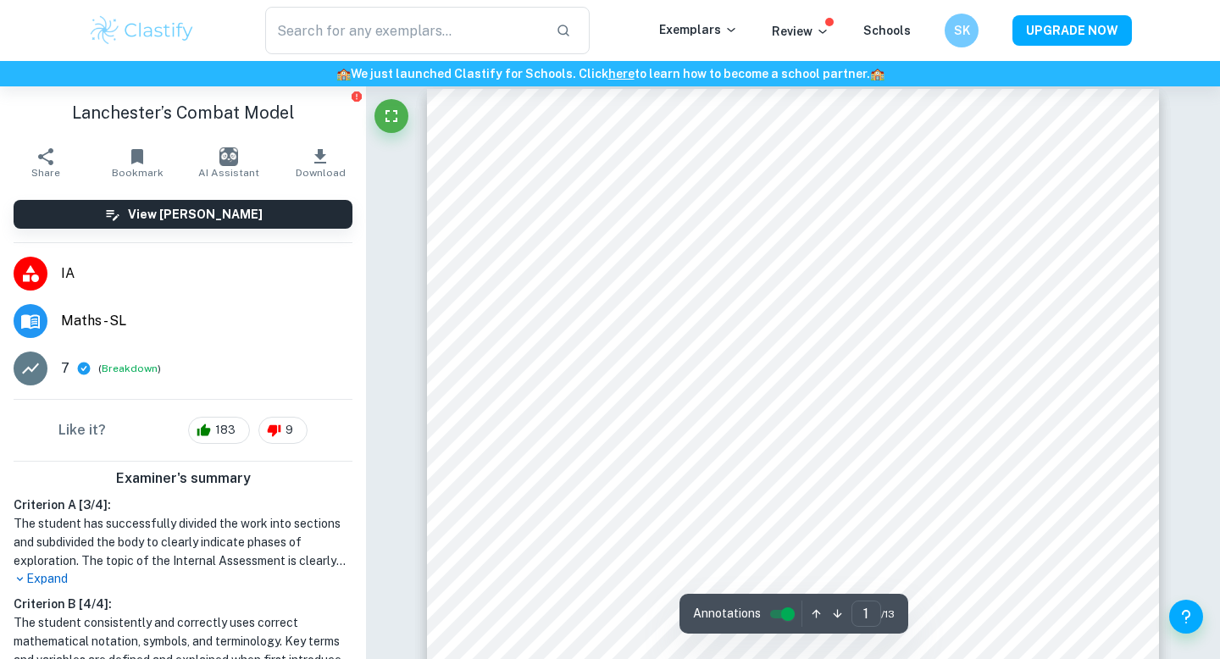
scroll to position [16, 0]
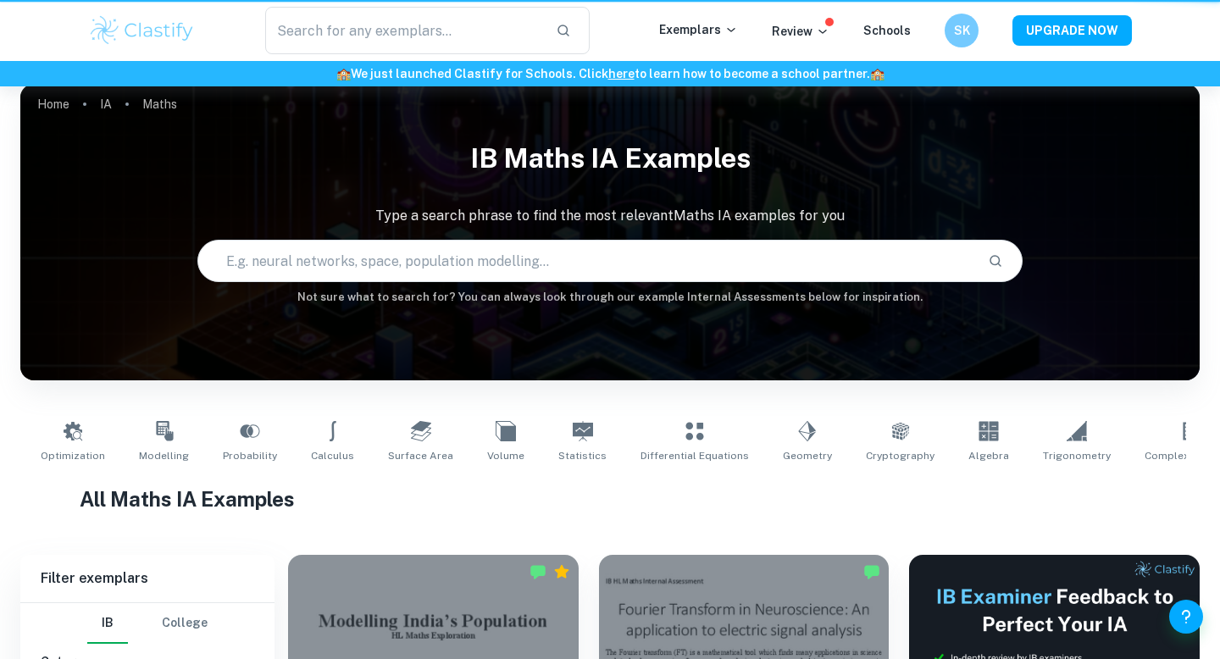
scroll to position [785, 0]
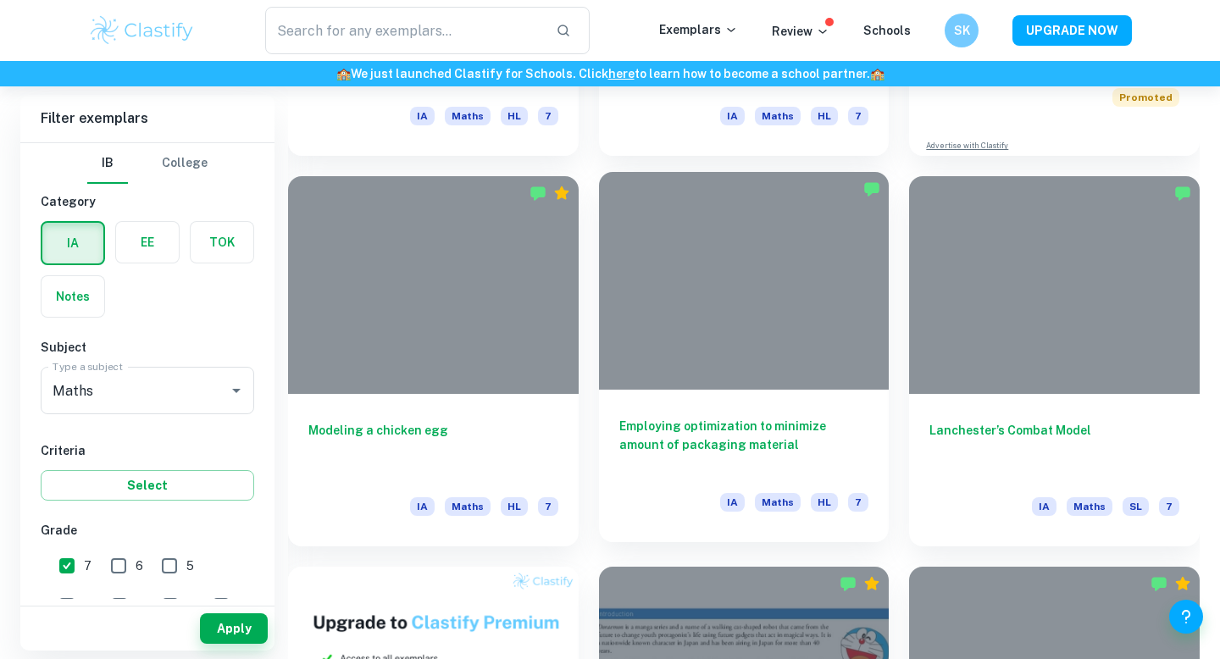
click at [719, 366] on div at bounding box center [744, 281] width 291 height 218
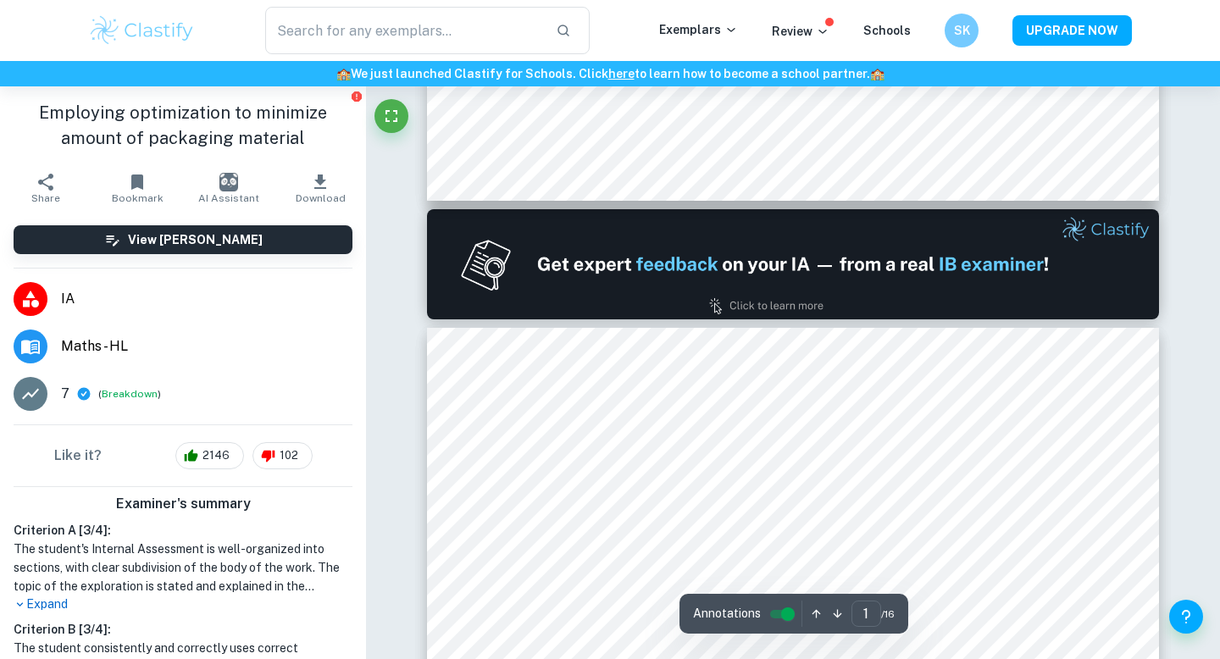
type input "2"
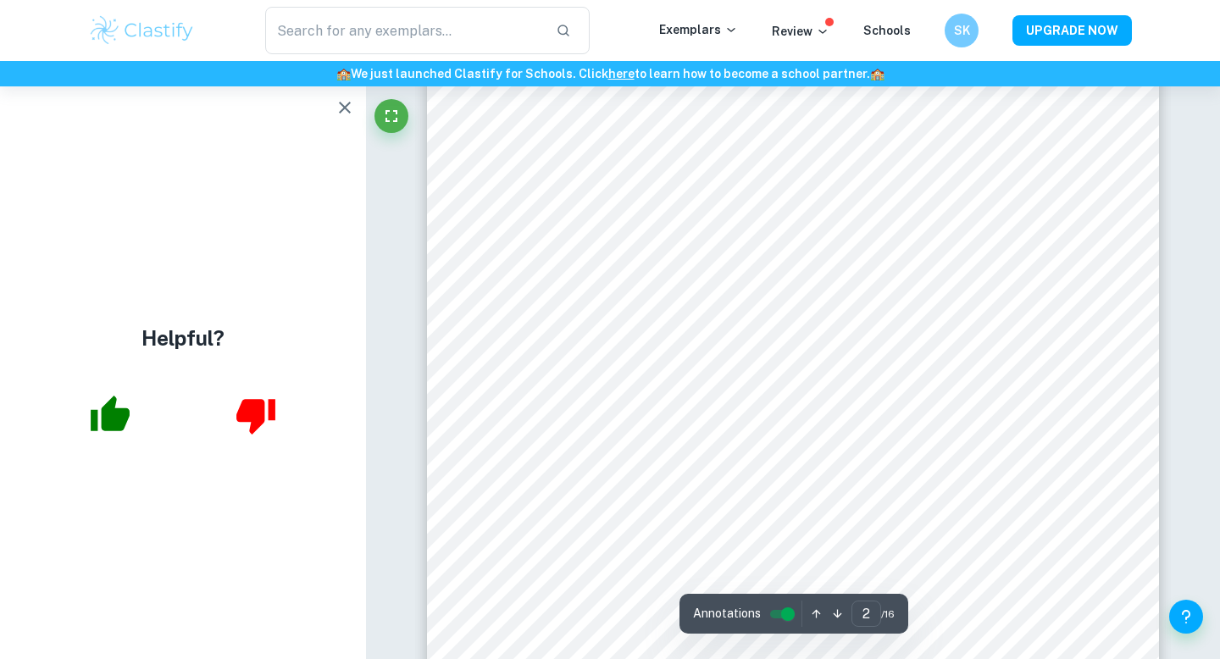
scroll to position [1275, 0]
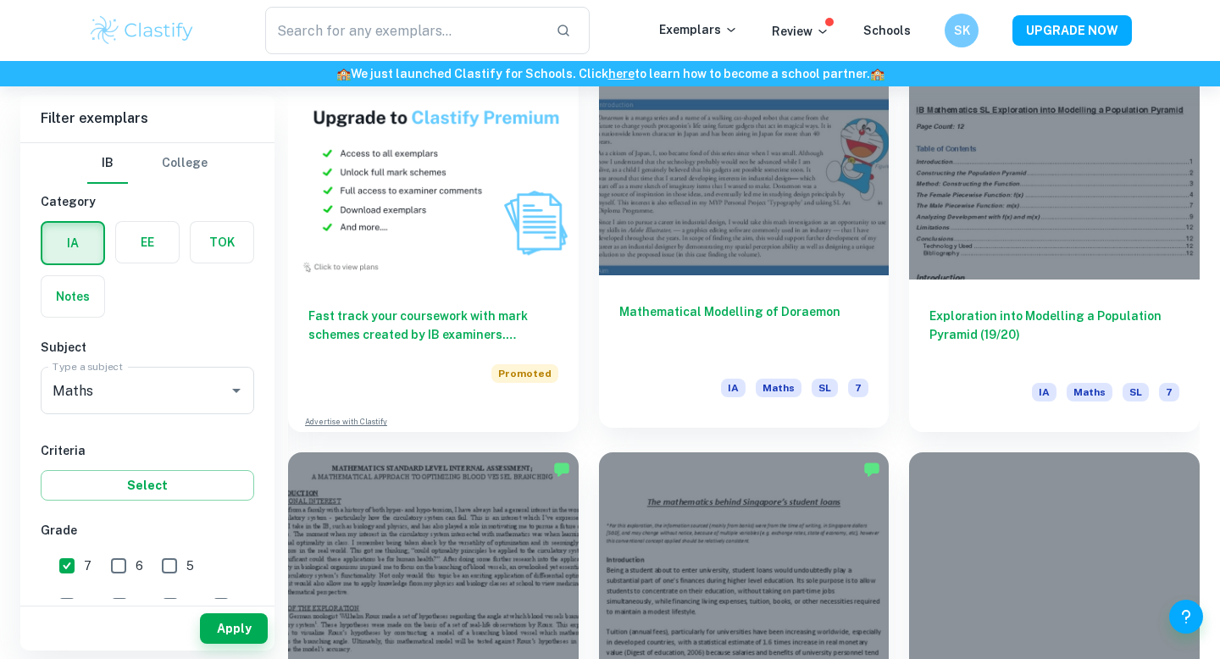
scroll to position [1292, 0]
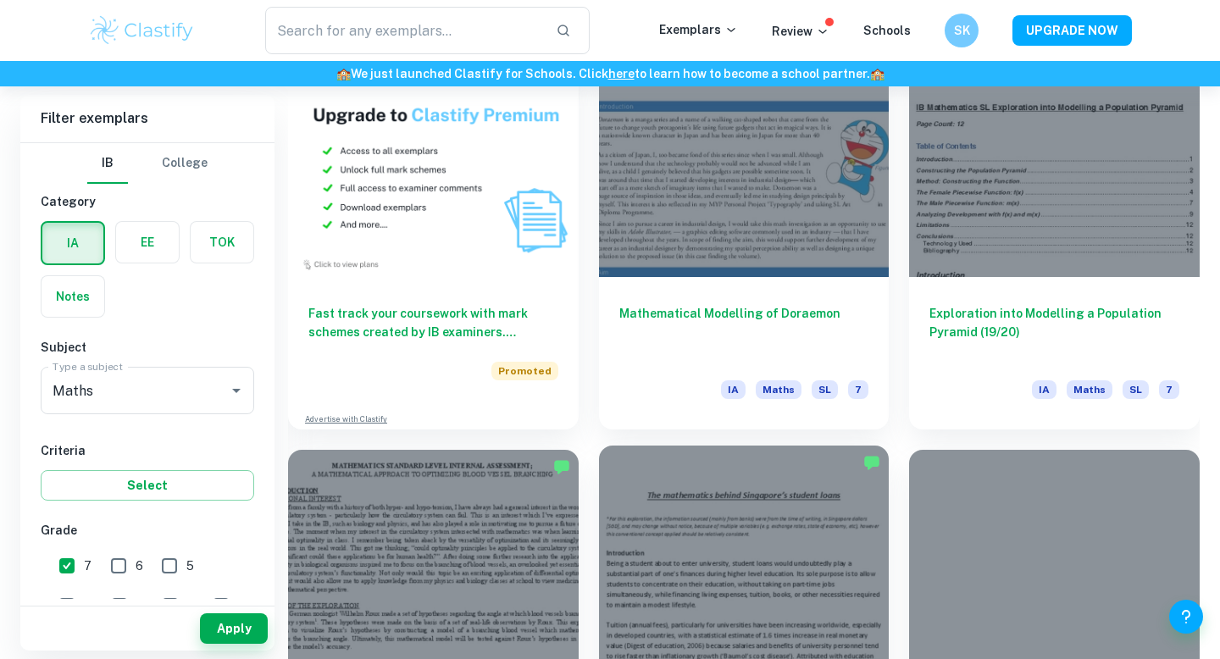
click at [694, 558] on div at bounding box center [744, 555] width 291 height 218
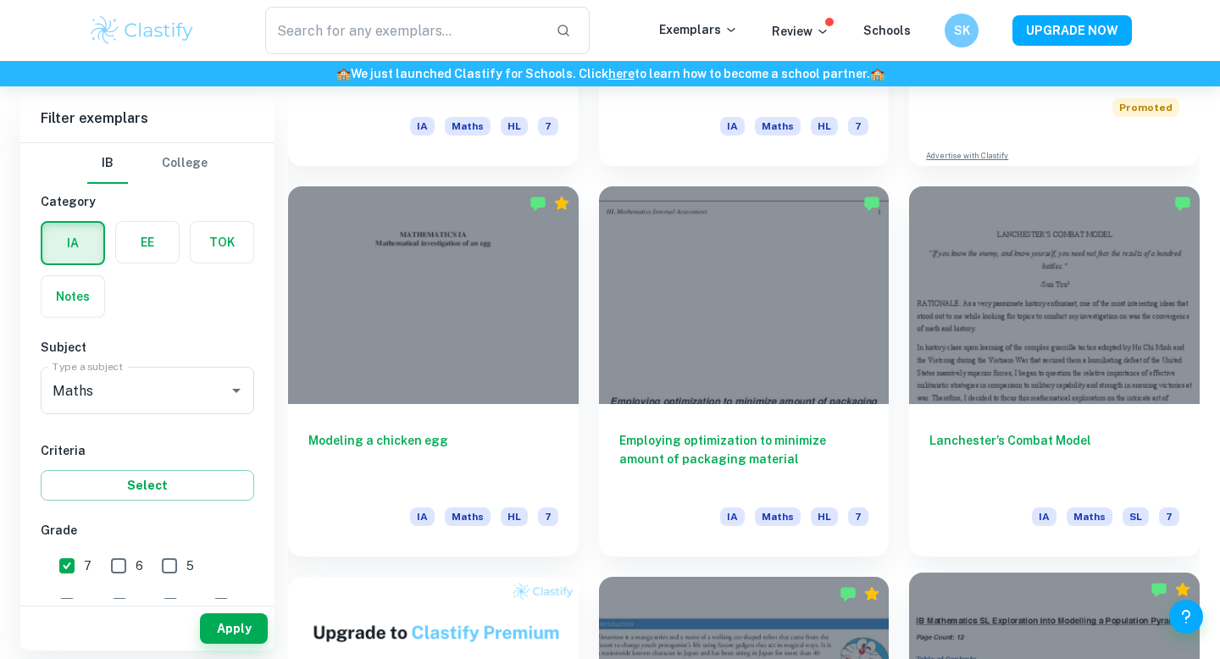
scroll to position [781, 0]
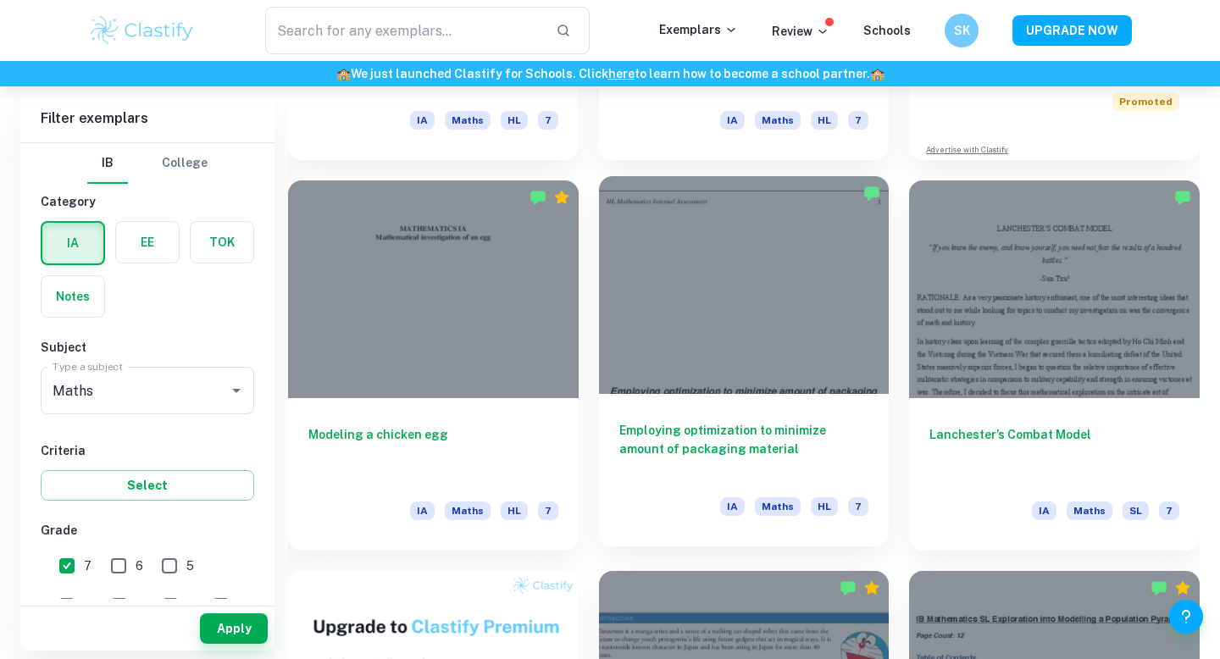
click at [800, 357] on div at bounding box center [744, 285] width 291 height 218
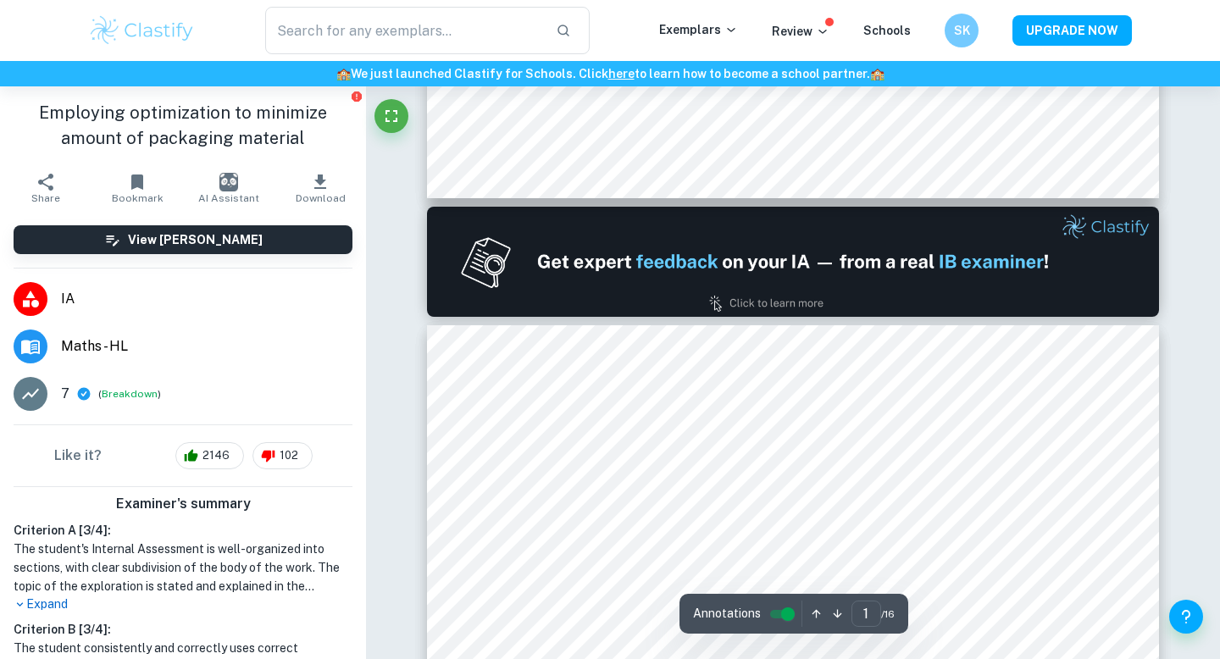
type input "2"
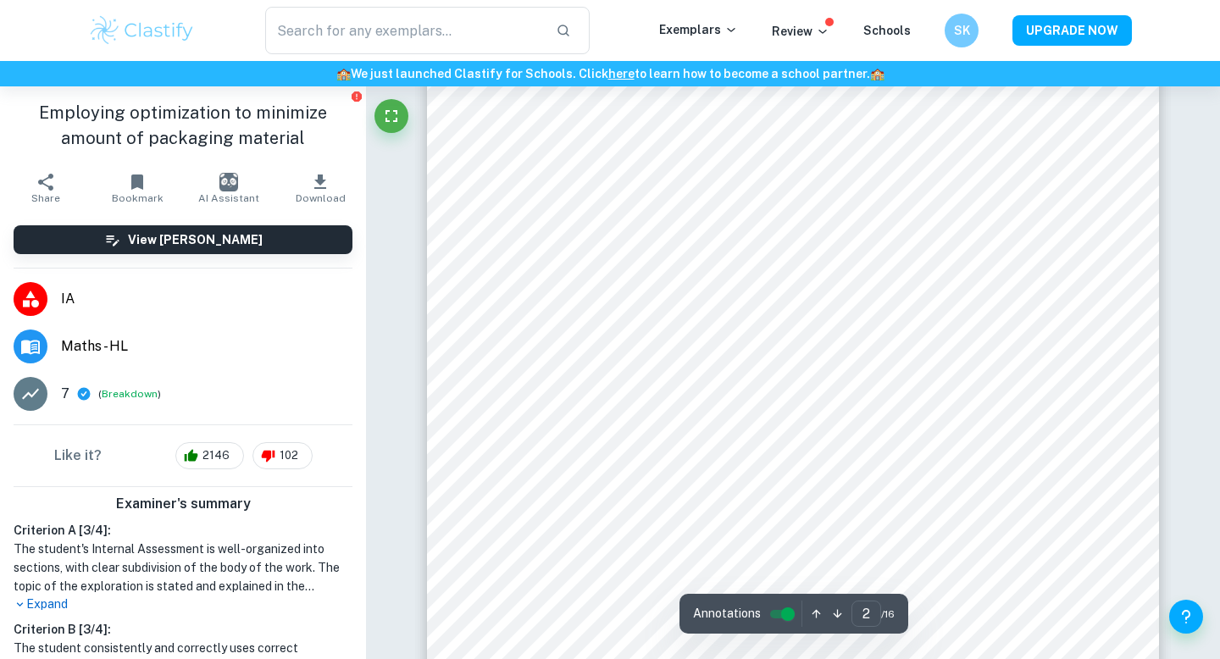
scroll to position [1512, 0]
